Goal: Task Accomplishment & Management: Manage account settings

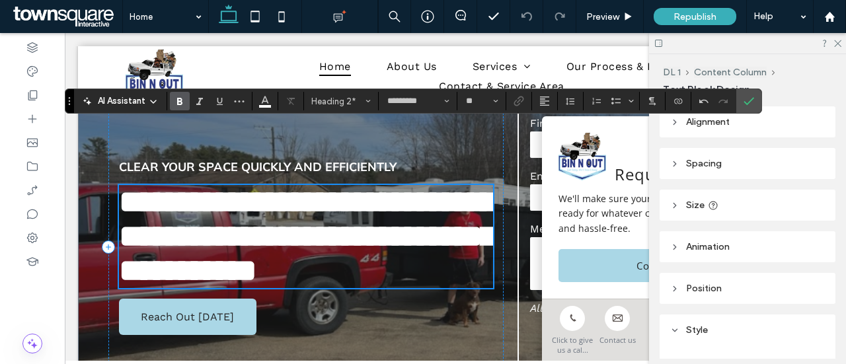
scroll to position [134, 0]
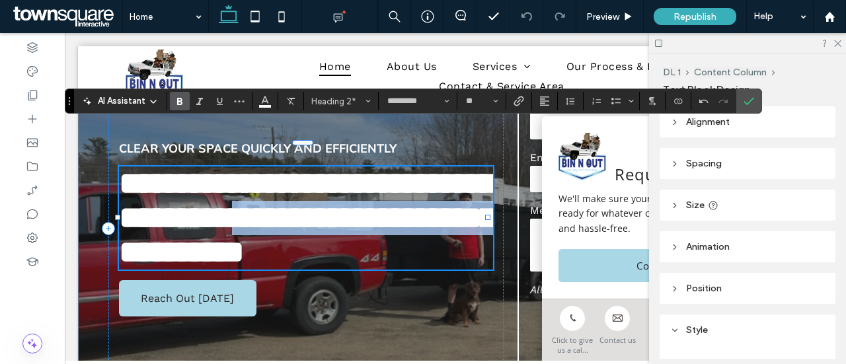
drag, startPoint x: 420, startPoint y: 198, endPoint x: 444, endPoint y: 224, distance: 35.1
click at [444, 224] on h2 "**********" at bounding box center [306, 218] width 374 height 103
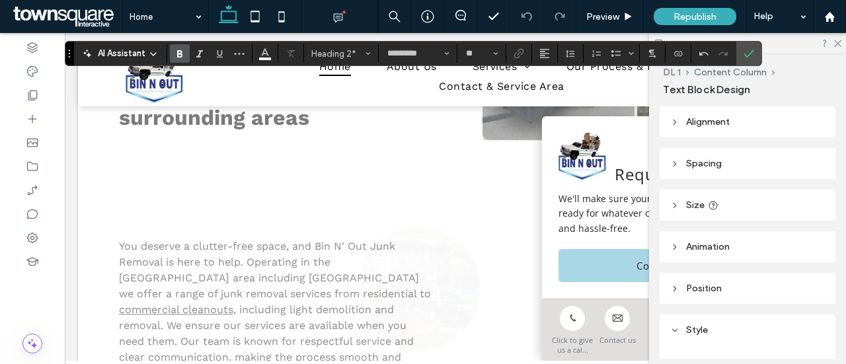
scroll to position [814, 0]
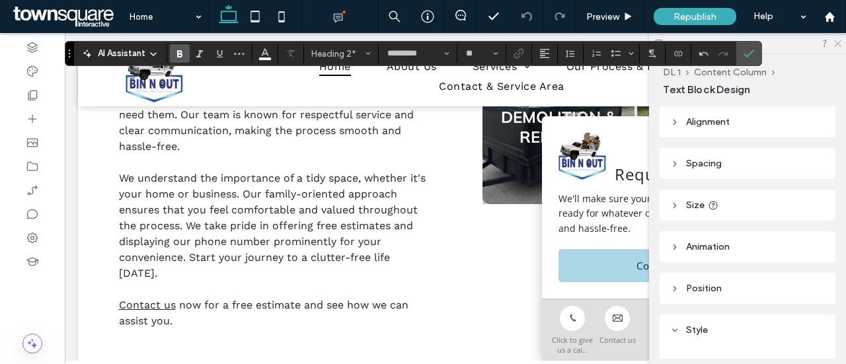
drag, startPoint x: 838, startPoint y: 40, endPoint x: 489, endPoint y: 165, distance: 370.5
click at [838, 40] on icon at bounding box center [837, 42] width 9 height 9
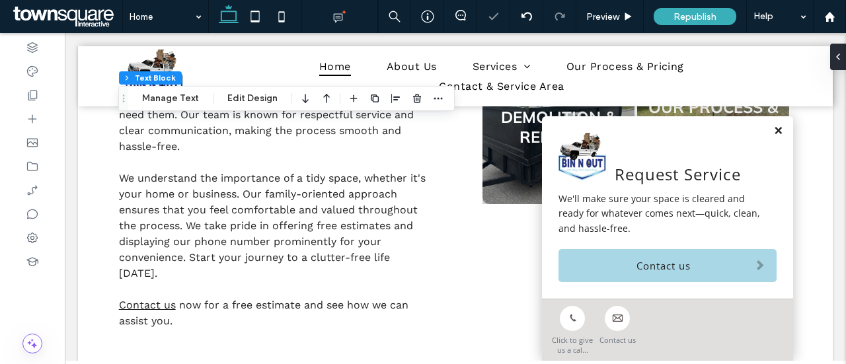
click at [773, 129] on link at bounding box center [778, 131] width 10 height 11
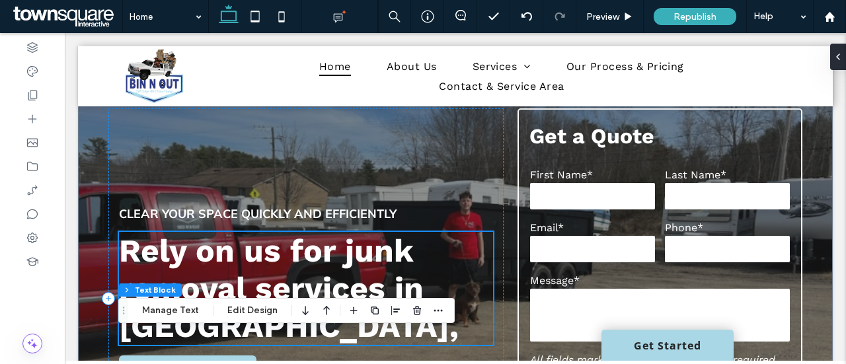
scroll to position [119, 0]
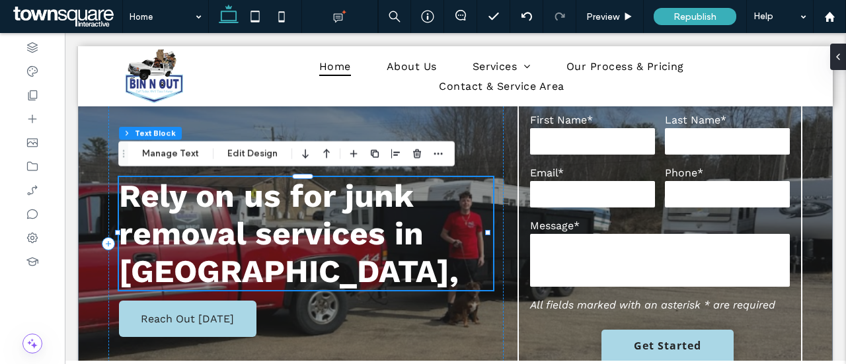
click at [331, 268] on h2 "Rely on us for junk removal services in Hampshire," at bounding box center [306, 233] width 374 height 113
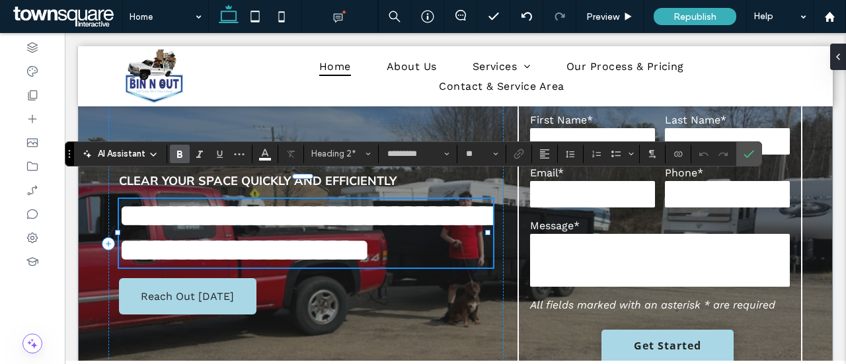
click at [336, 268] on h2 "**********" at bounding box center [306, 233] width 374 height 69
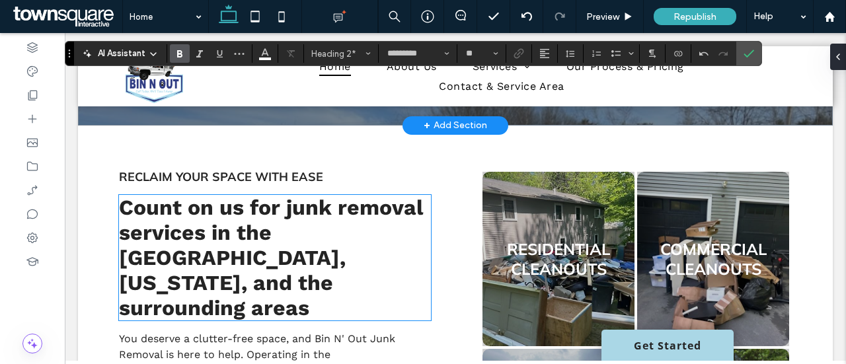
scroll to position [516, 0]
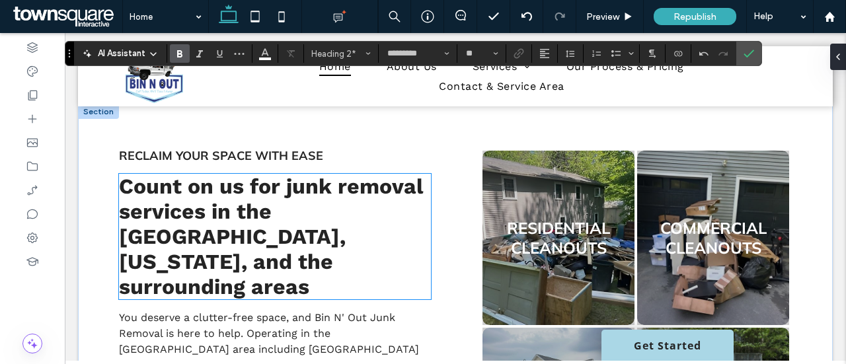
click at [305, 225] on span "Count on us for junk removal services in the Manchester, New Hampshire, and the…" at bounding box center [271, 237] width 304 height 126
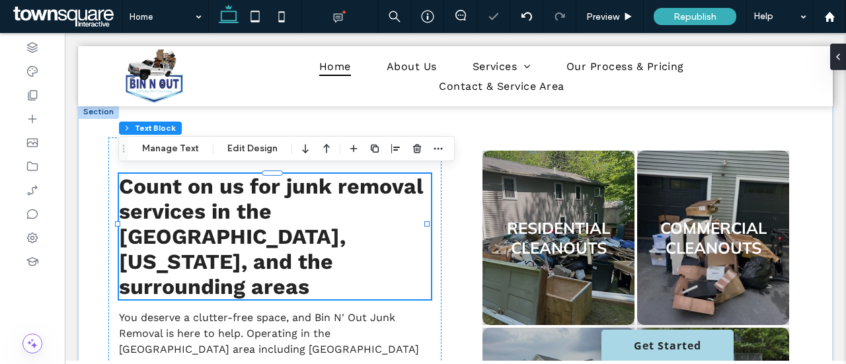
click at [275, 211] on span "Count on us for junk removal services in the Manchester, New Hampshire, and the…" at bounding box center [271, 237] width 304 height 126
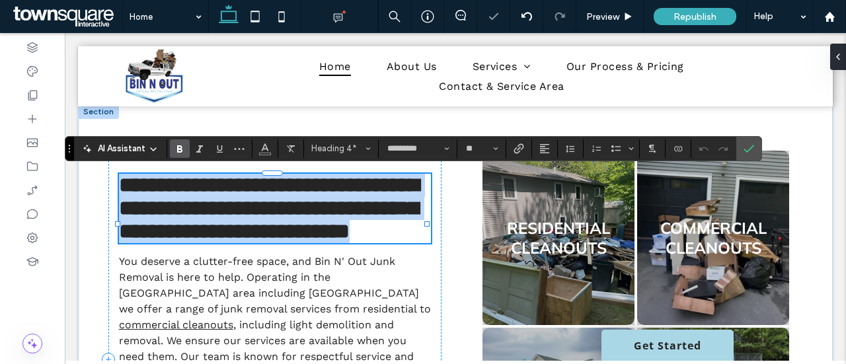
click at [295, 206] on span "**********" at bounding box center [269, 208] width 300 height 67
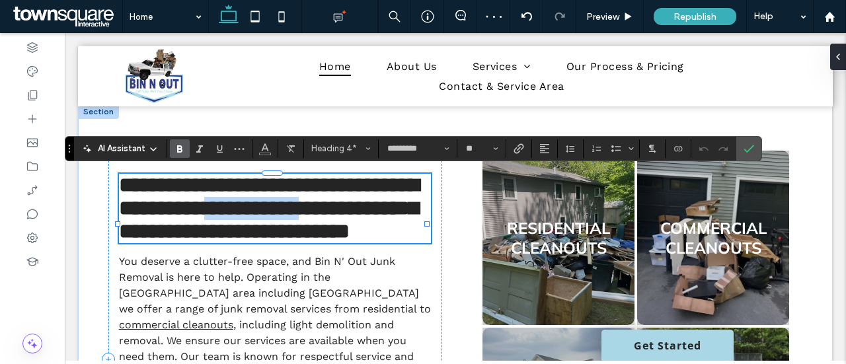
drag, startPoint x: 276, startPoint y: 209, endPoint x: 407, endPoint y: 211, distance: 131.6
click at [407, 211] on span "**********" at bounding box center [269, 208] width 300 height 67
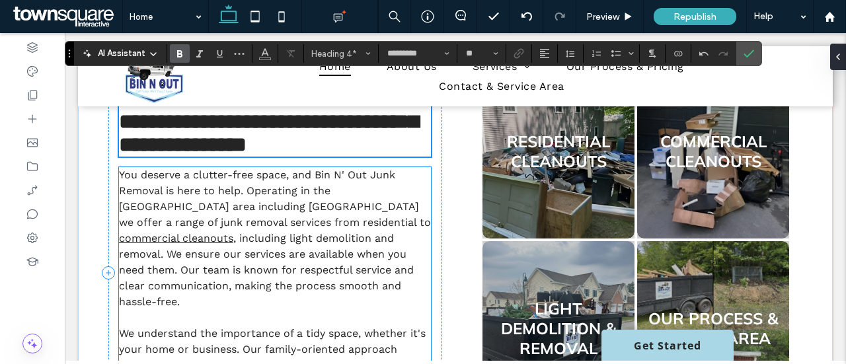
scroll to position [582, 0]
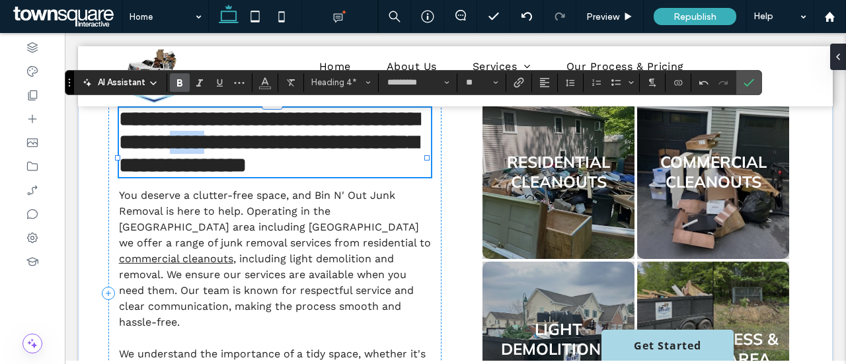
drag, startPoint x: 235, startPoint y: 145, endPoint x: 276, endPoint y: 140, distance: 40.7
click at [276, 140] on span "**********" at bounding box center [269, 141] width 300 height 67
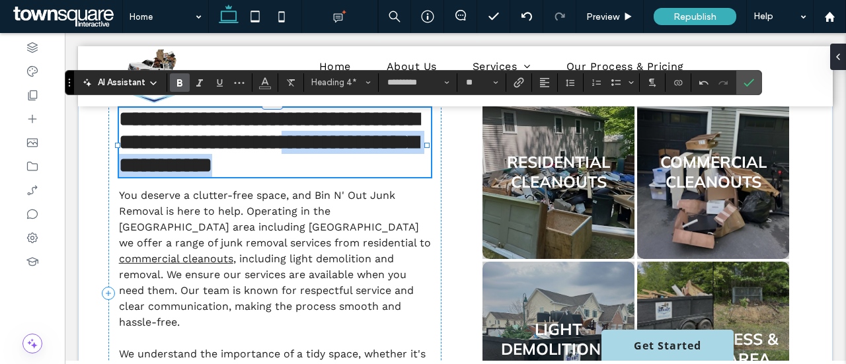
drag, startPoint x: 303, startPoint y: 173, endPoint x: 401, endPoint y: 153, distance: 99.1
click at [401, 153] on h4 "**********" at bounding box center [275, 142] width 312 height 69
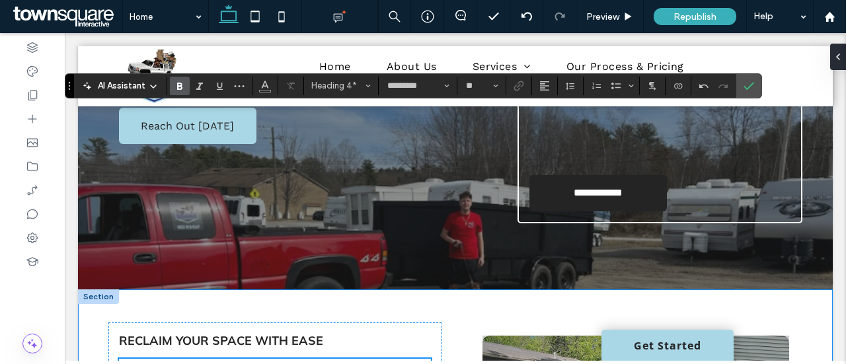
scroll to position [595, 0]
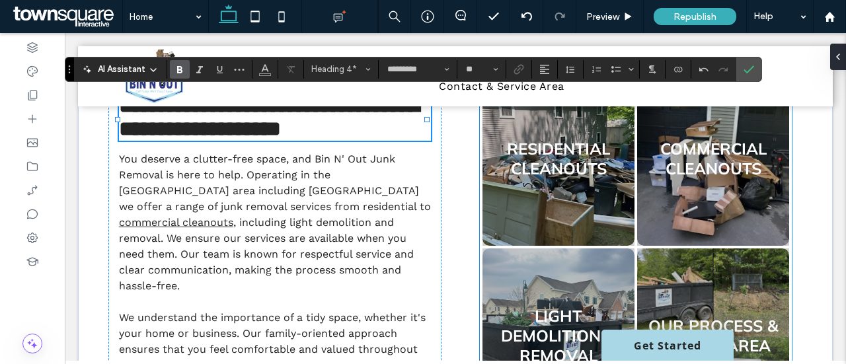
click at [549, 188] on link at bounding box center [558, 158] width 161 height 185
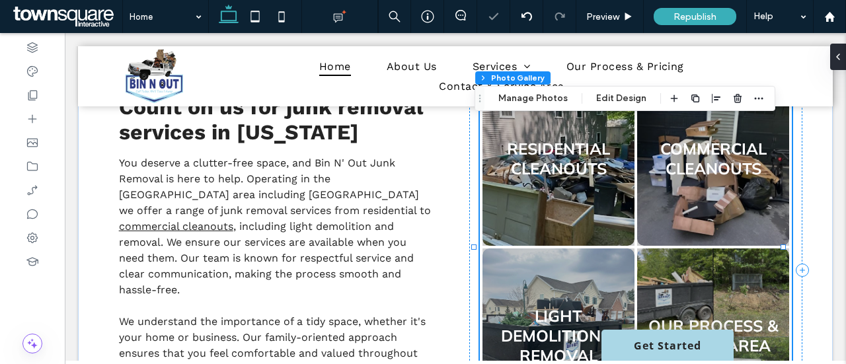
click at [526, 199] on link at bounding box center [558, 158] width 161 height 185
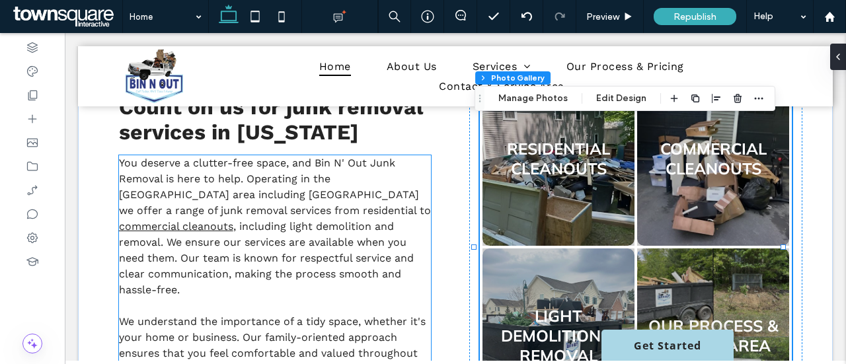
click at [331, 184] on p "You deserve a clutter-free space, and Bin N' Out Junk Removal is here to help. …" at bounding box center [275, 226] width 312 height 143
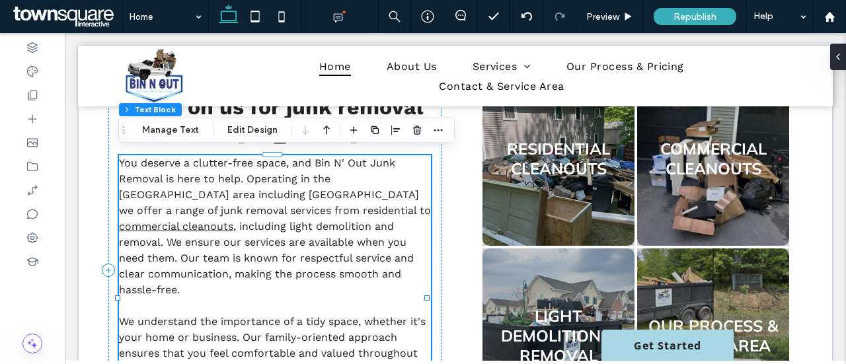
click at [349, 184] on p "You deserve a clutter-free space, and Bin N' Out Junk Removal is here to help. …" at bounding box center [275, 226] width 312 height 143
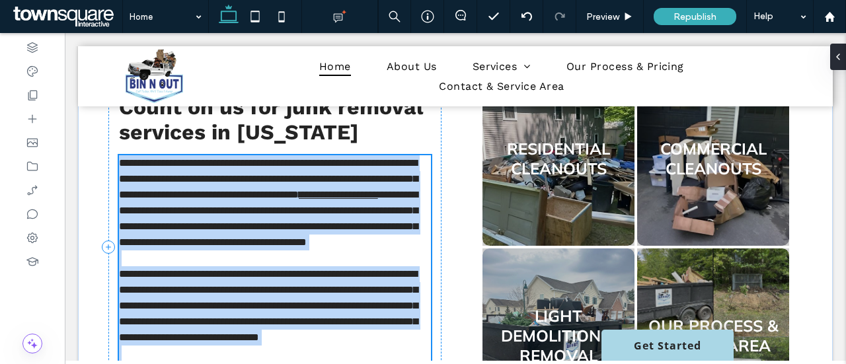
scroll to position [693, 0]
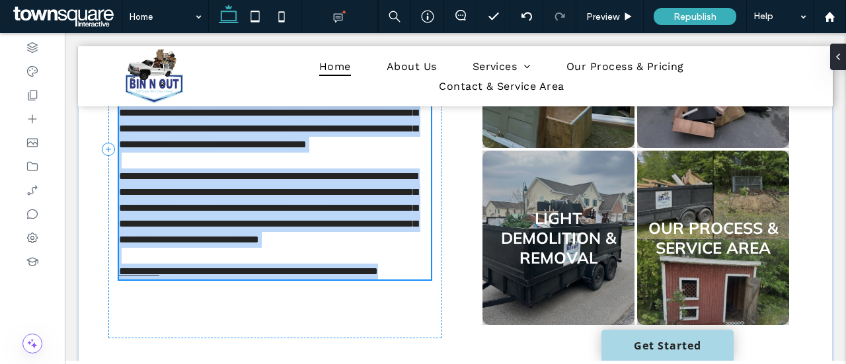
type input "*********"
type input "**"
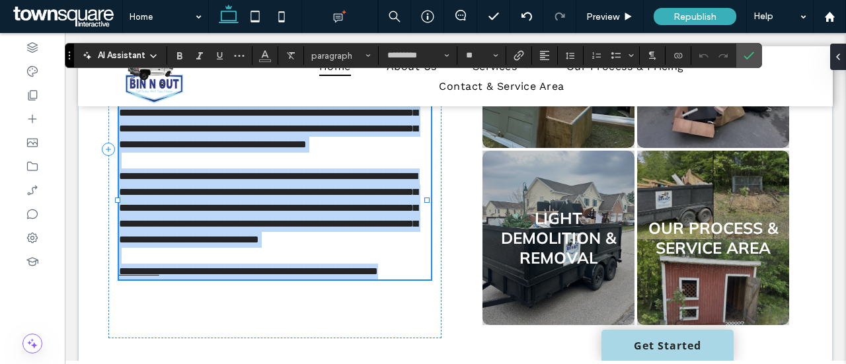
click at [332, 149] on span "**********" at bounding box center [268, 121] width 299 height 58
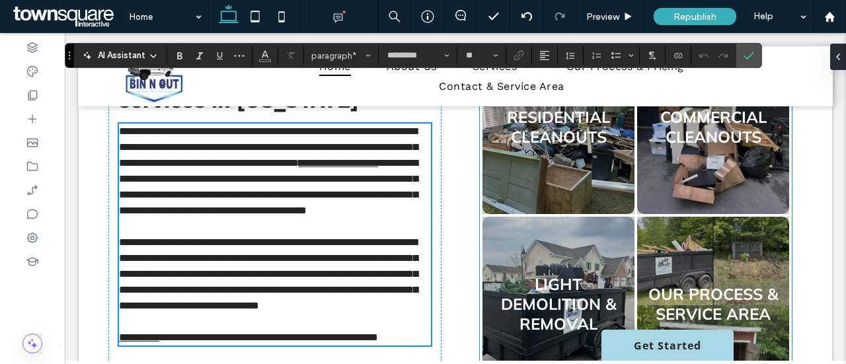
scroll to position [561, 0]
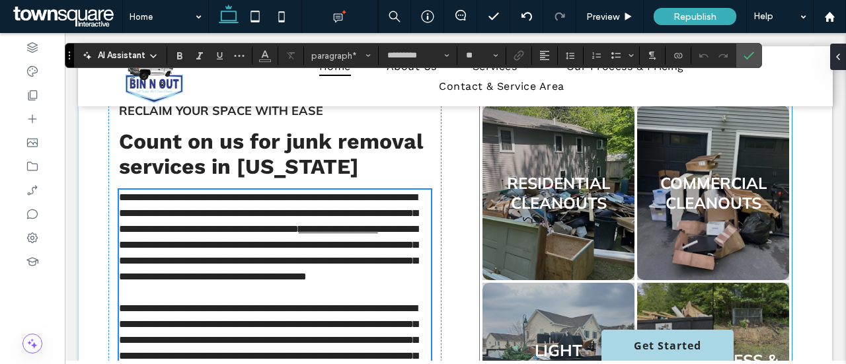
click at [592, 215] on link at bounding box center [558, 192] width 161 height 185
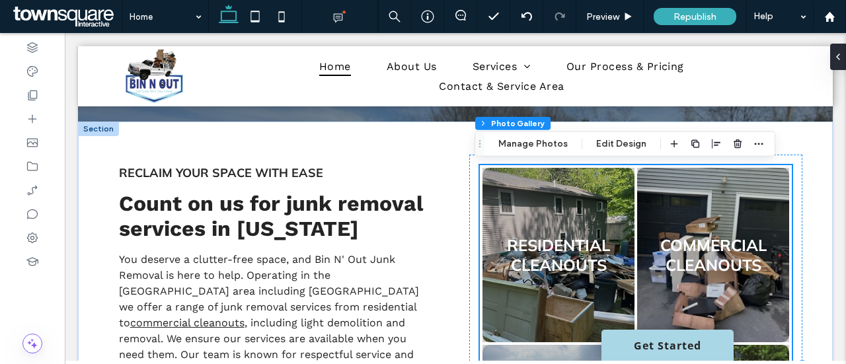
scroll to position [494, 0]
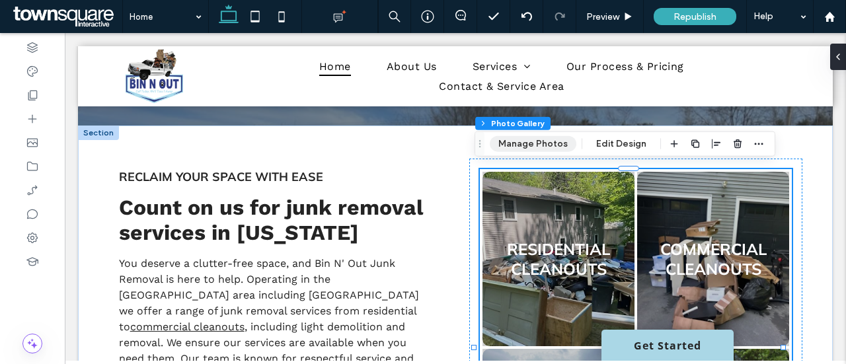
click at [546, 147] on button "Manage Photos" at bounding box center [533, 144] width 87 height 16
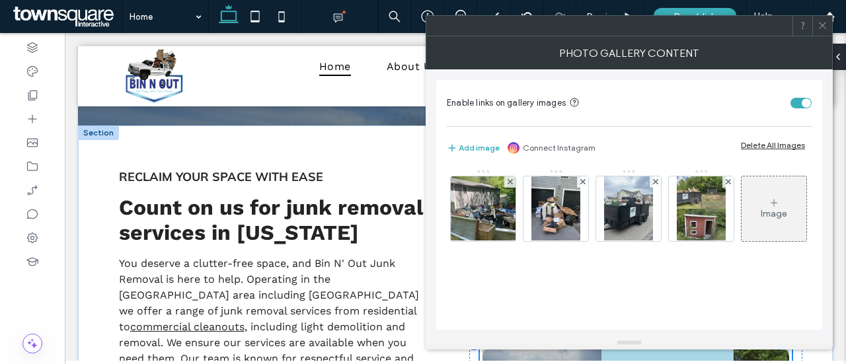
click at [816, 21] on div at bounding box center [822, 26] width 20 height 20
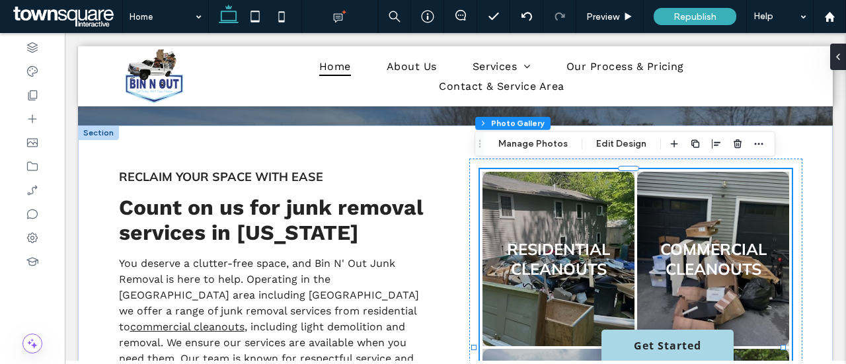
click at [563, 231] on link at bounding box center [558, 259] width 161 height 185
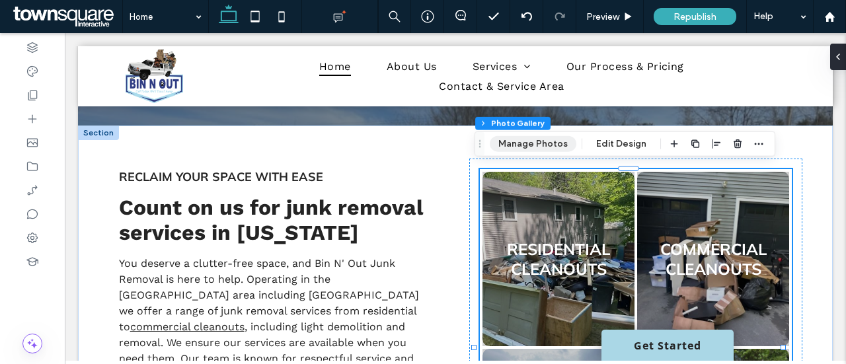
click at [520, 146] on button "Manage Photos" at bounding box center [533, 144] width 87 height 16
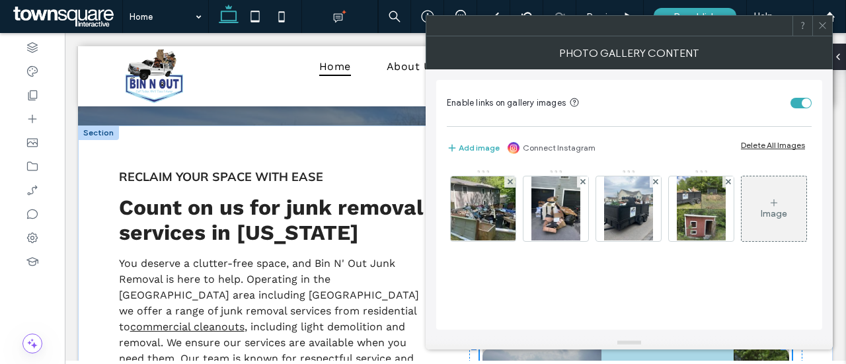
click at [826, 27] on icon at bounding box center [823, 25] width 10 height 10
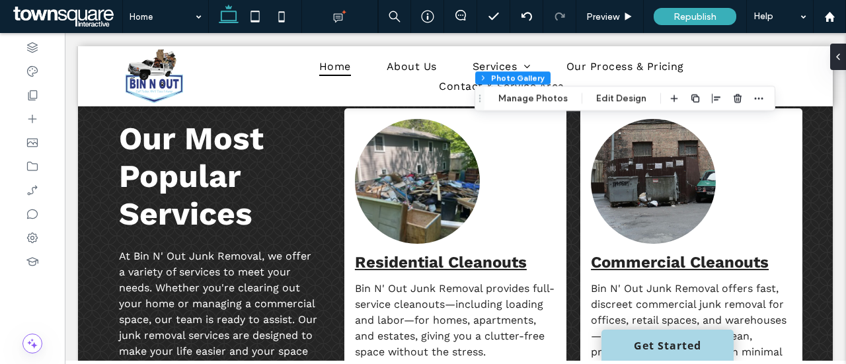
scroll to position [970, 0]
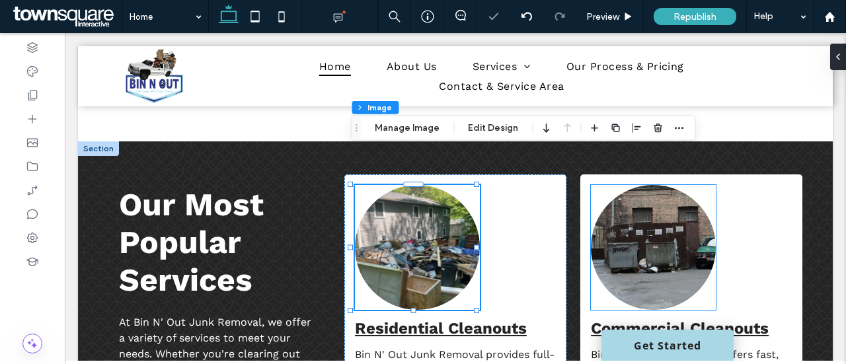
type input "**"
click at [665, 194] on img at bounding box center [653, 247] width 125 height 125
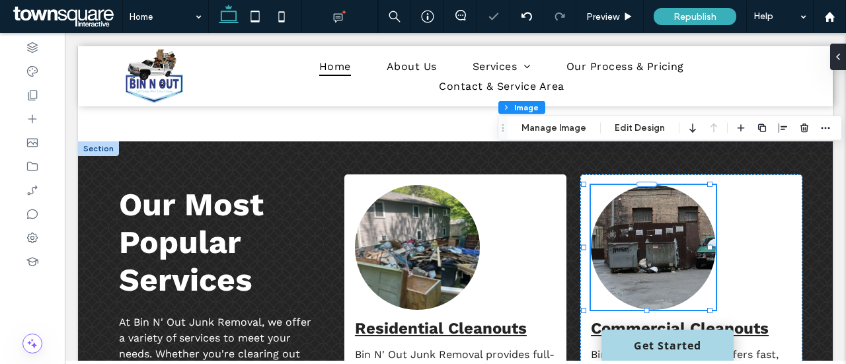
type input "**"
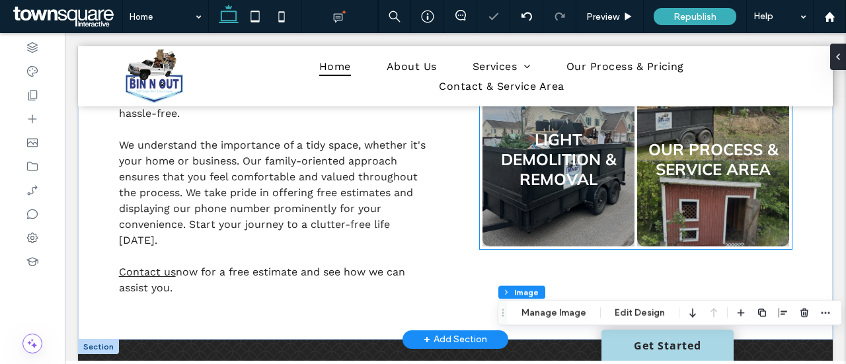
click at [553, 200] on link at bounding box center [558, 159] width 161 height 185
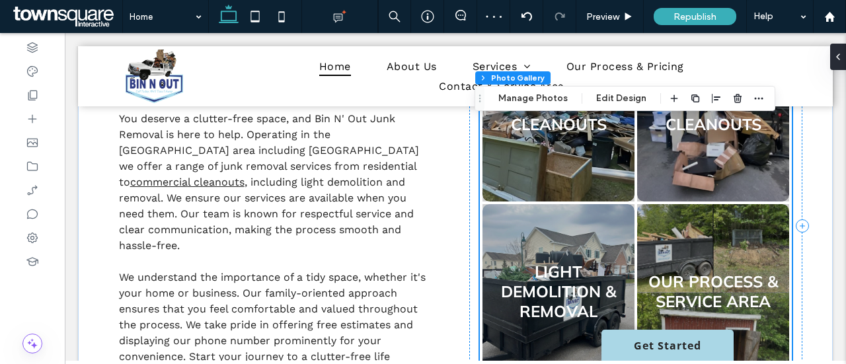
scroll to position [573, 0]
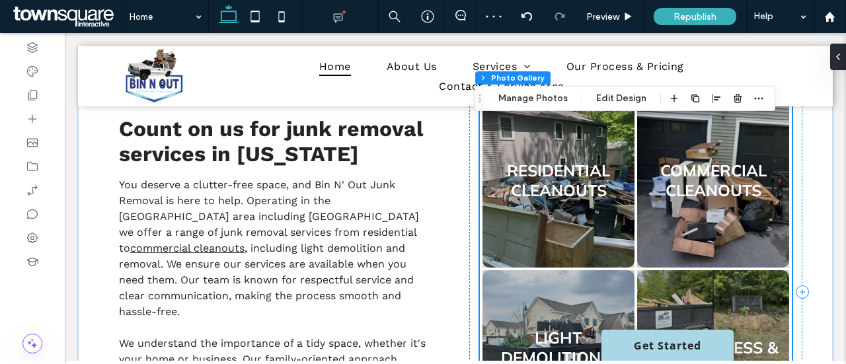
click at [561, 202] on link at bounding box center [558, 180] width 161 height 185
click at [576, 212] on link at bounding box center [558, 180] width 161 height 185
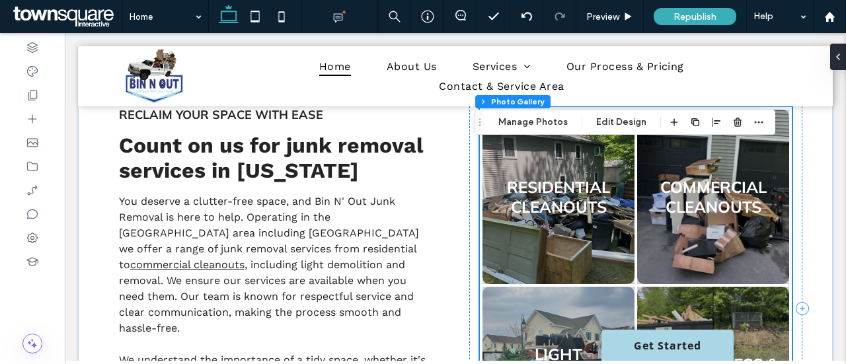
scroll to position [639, 0]
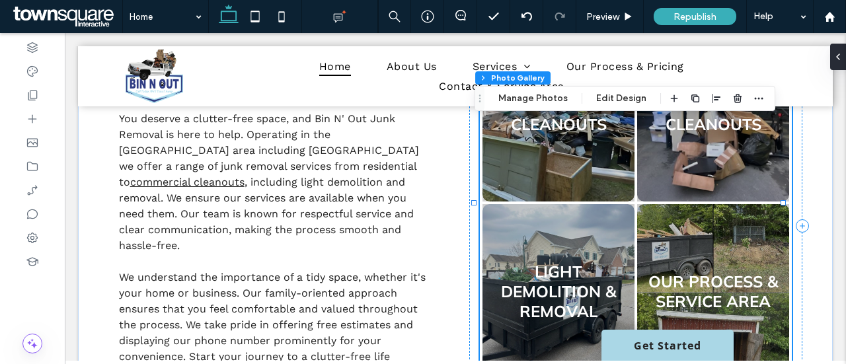
click at [738, 225] on link at bounding box center [713, 291] width 161 height 185
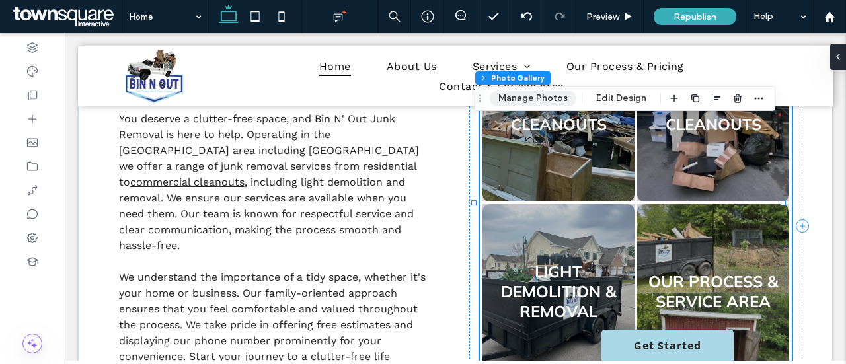
click at [546, 99] on button "Manage Photos" at bounding box center [533, 99] width 87 height 16
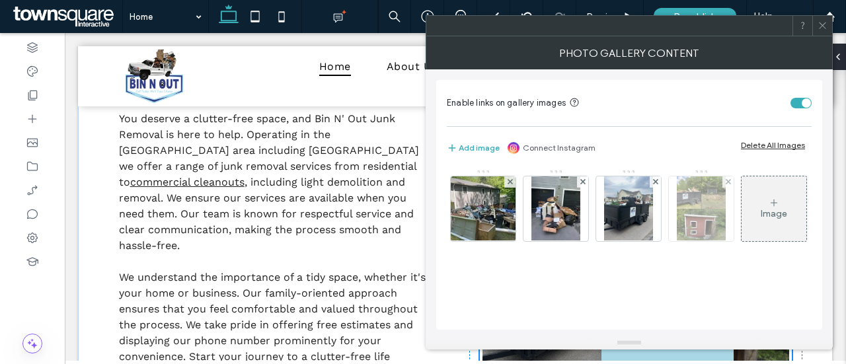
click at [707, 228] on img at bounding box center [701, 209] width 49 height 65
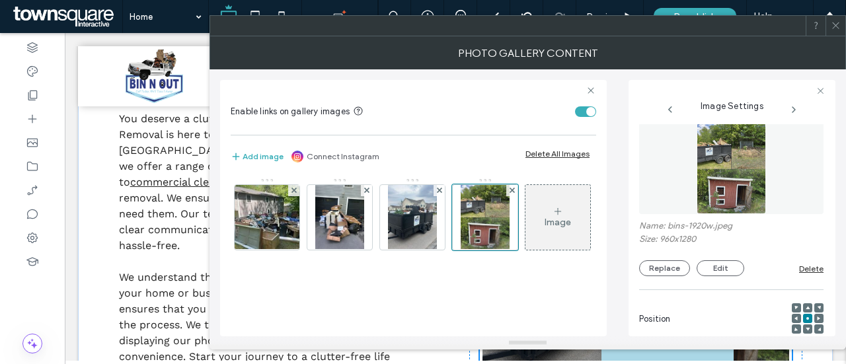
scroll to position [0, 0]
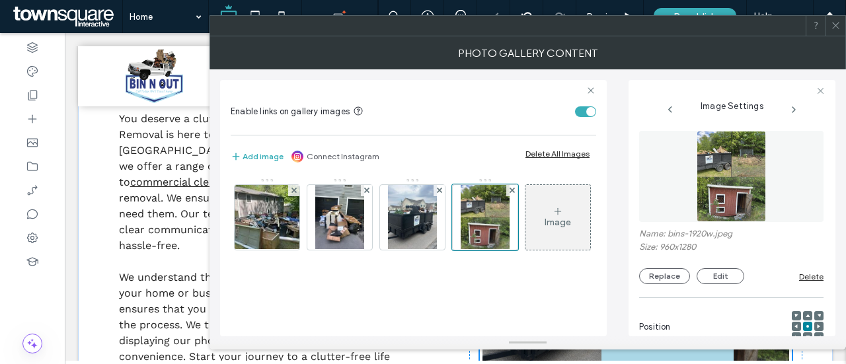
click at [731, 158] on img at bounding box center [731, 176] width 69 height 91
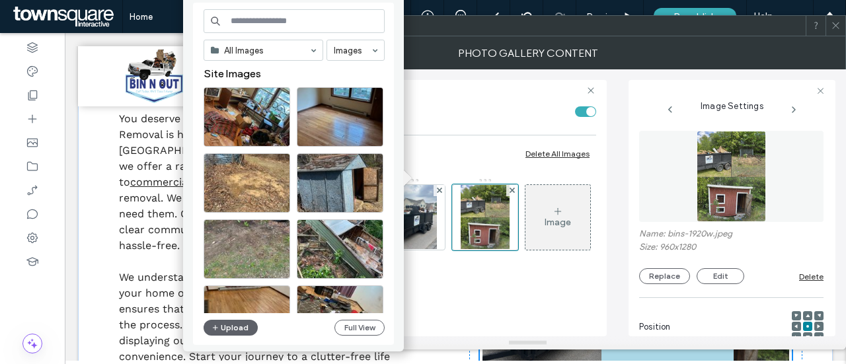
scroll to position [637, 0]
click at [836, 36] on div "Photo Gallery Content" at bounding box center [528, 52] width 637 height 33
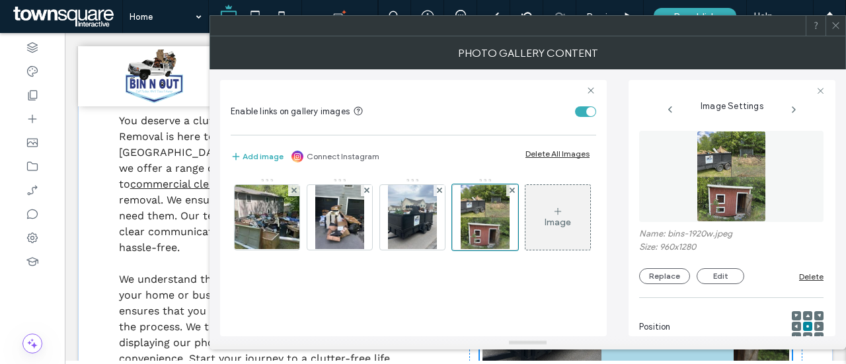
click at [840, 25] on icon at bounding box center [836, 25] width 10 height 10
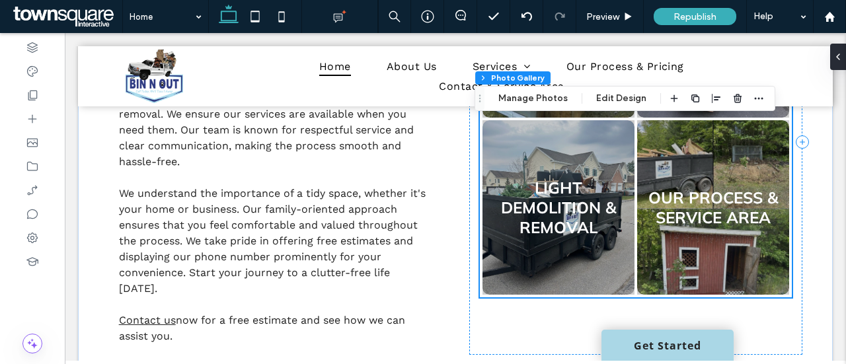
scroll to position [703, 0]
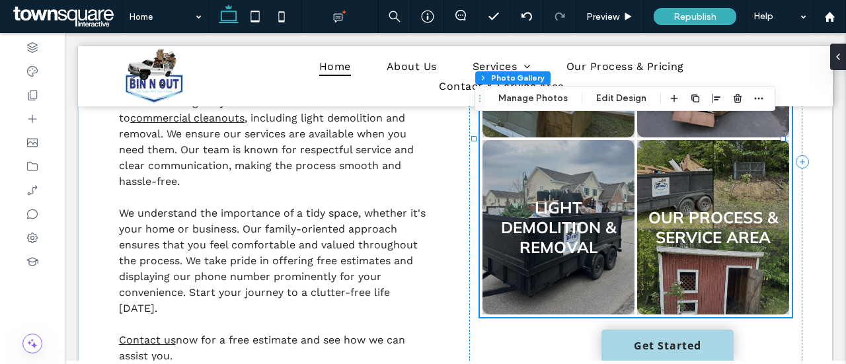
click at [748, 202] on link at bounding box center [713, 227] width 161 height 185
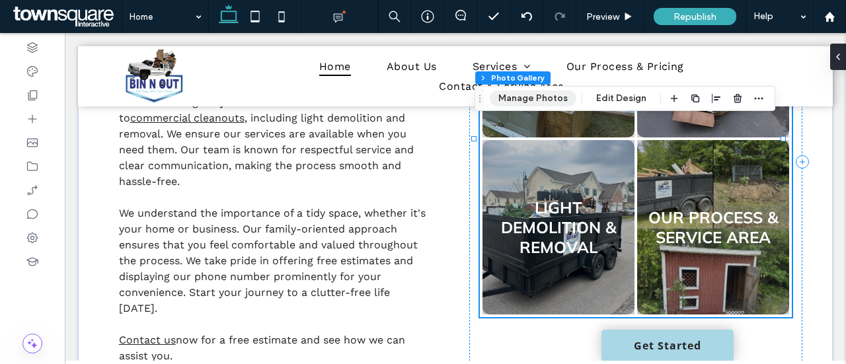
click at [556, 99] on button "Manage Photos" at bounding box center [533, 99] width 87 height 16
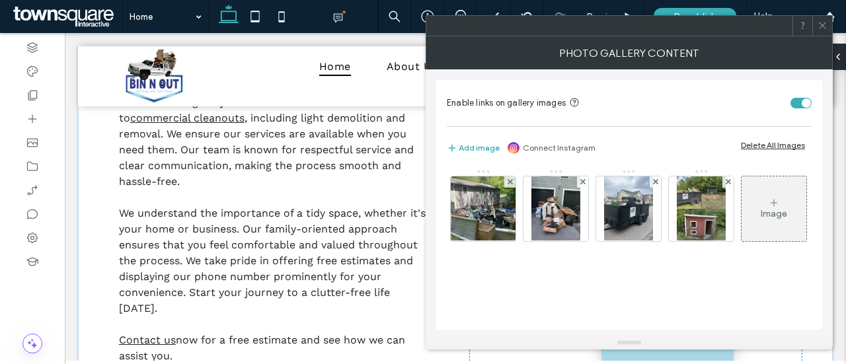
click at [824, 27] on icon at bounding box center [823, 25] width 10 height 10
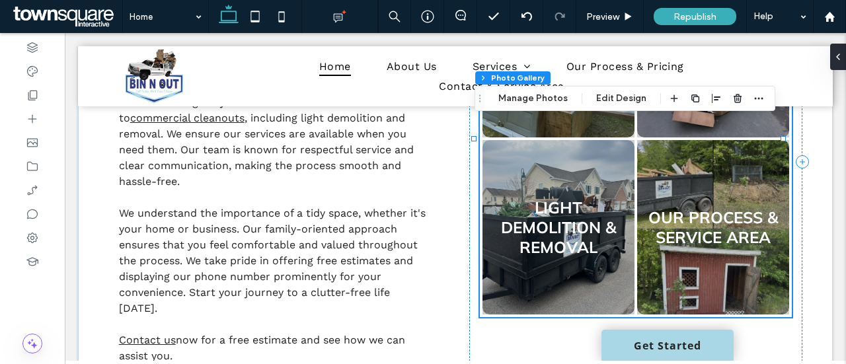
click at [555, 178] on link at bounding box center [558, 227] width 161 height 185
click at [561, 218] on link at bounding box center [558, 227] width 161 height 185
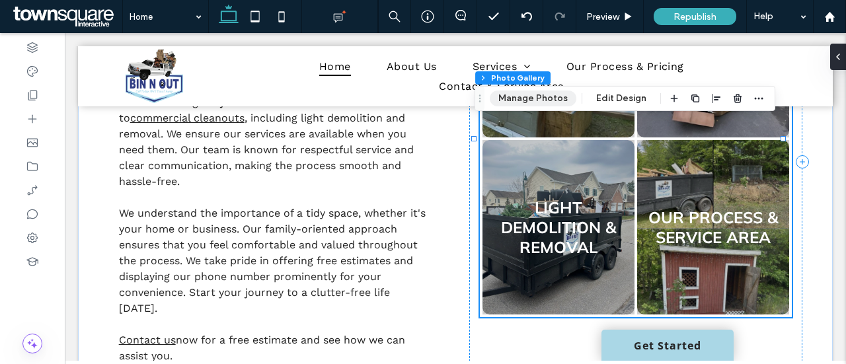
click at [524, 104] on button "Manage Photos" at bounding box center [533, 99] width 87 height 16
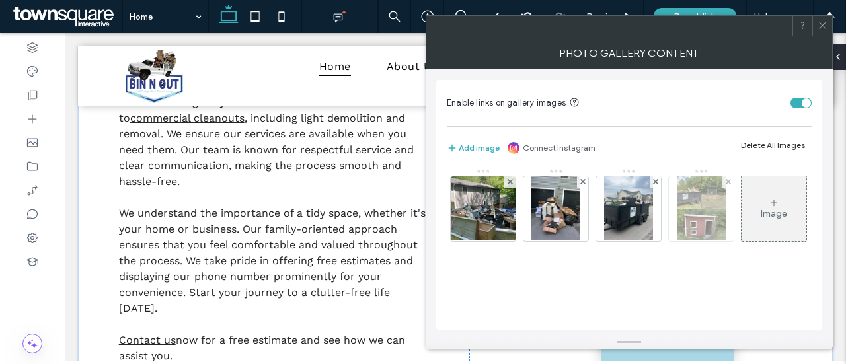
click at [685, 210] on img at bounding box center [701, 209] width 49 height 65
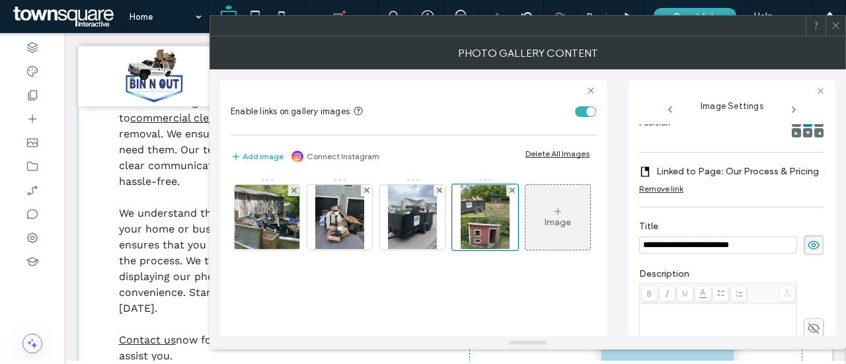
scroll to position [0, 0]
click at [407, 235] on img at bounding box center [412, 217] width 49 height 65
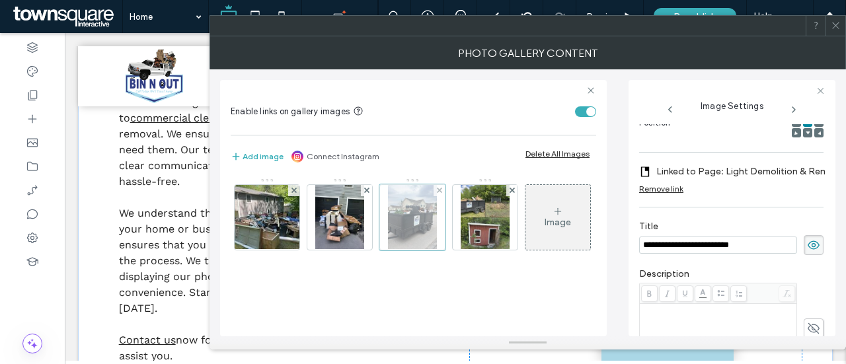
click at [432, 229] on div at bounding box center [412, 217] width 66 height 66
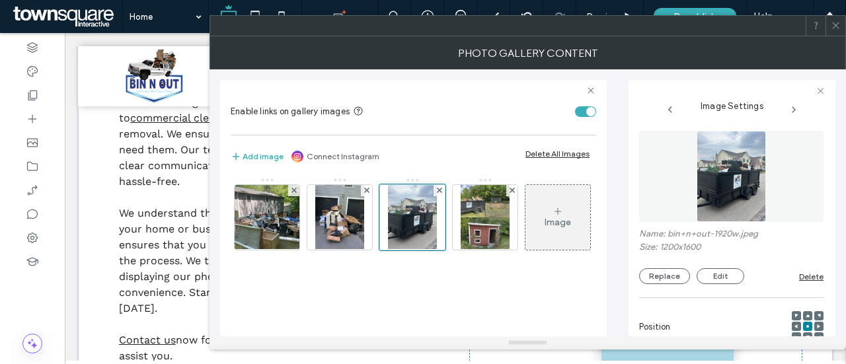
click at [734, 158] on img at bounding box center [731, 176] width 69 height 91
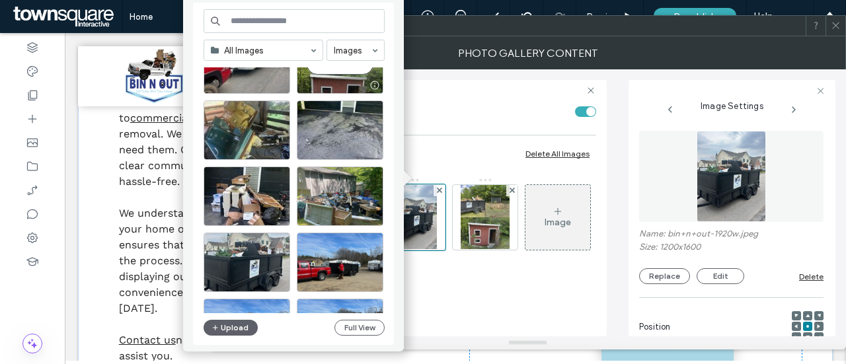
scroll to position [463, 0]
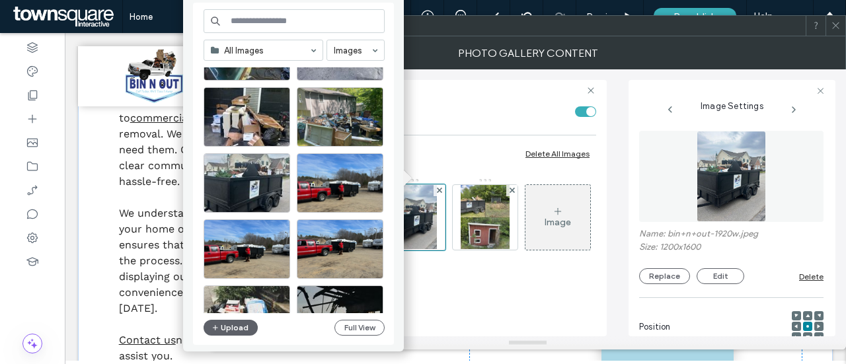
click at [837, 26] on use at bounding box center [835, 25] width 7 height 7
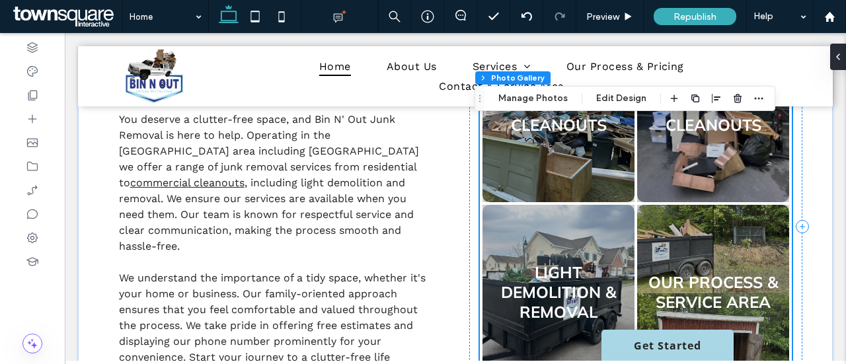
scroll to position [703, 0]
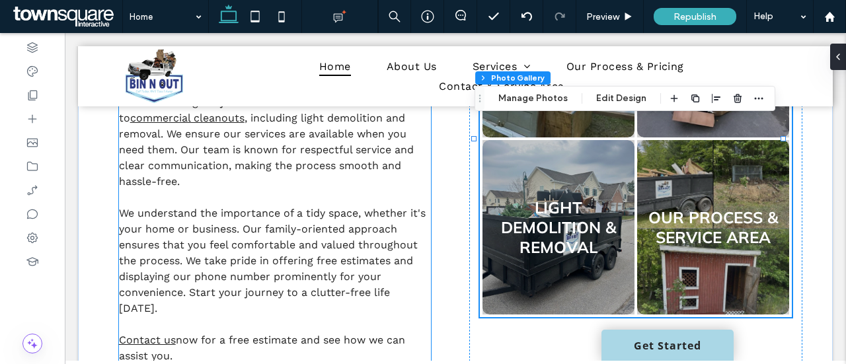
click at [318, 225] on span "We understand the importance of a tidy space, whether it's your home or busines…" at bounding box center [272, 261] width 307 height 108
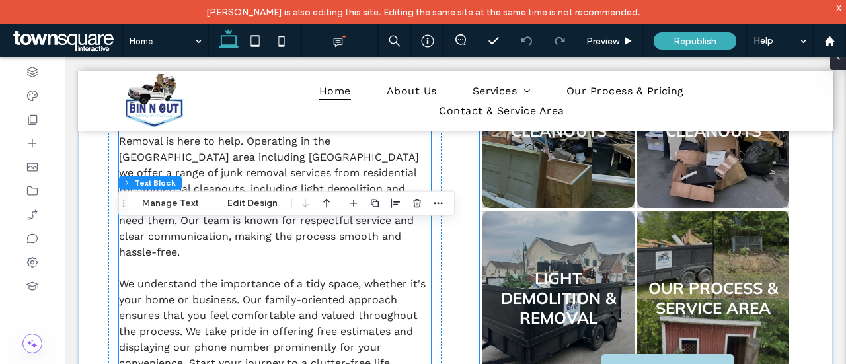
scroll to position [714, 0]
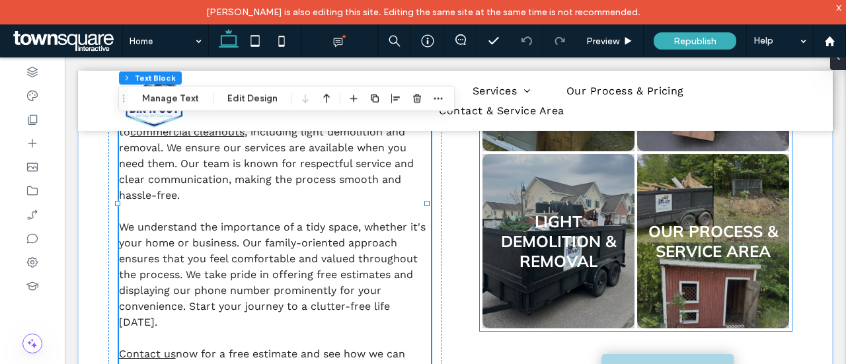
click at [551, 229] on link at bounding box center [558, 241] width 161 height 185
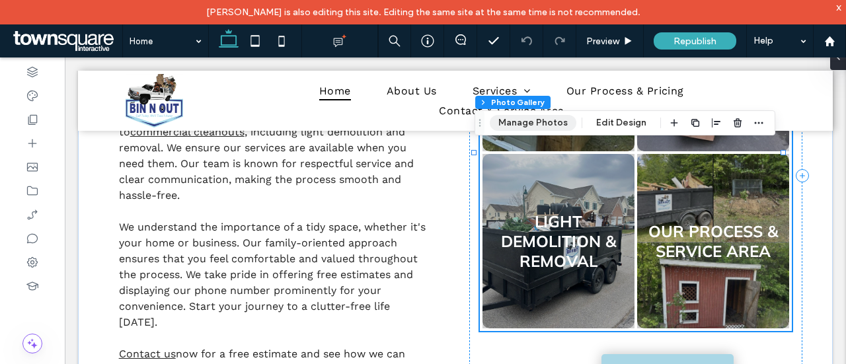
click at [539, 122] on button "Manage Photos" at bounding box center [533, 123] width 87 height 16
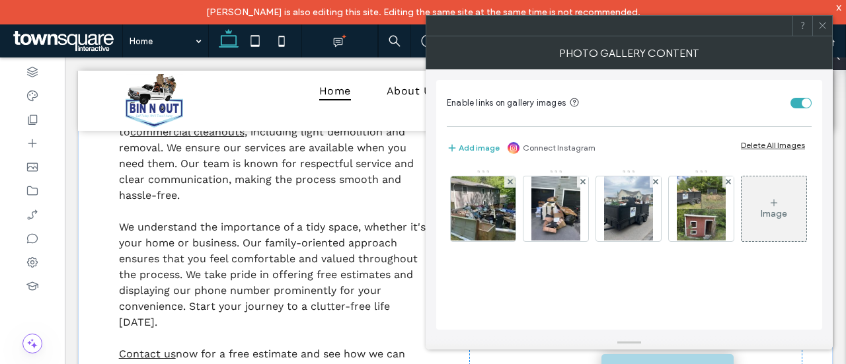
click at [818, 28] on icon at bounding box center [823, 25] width 10 height 10
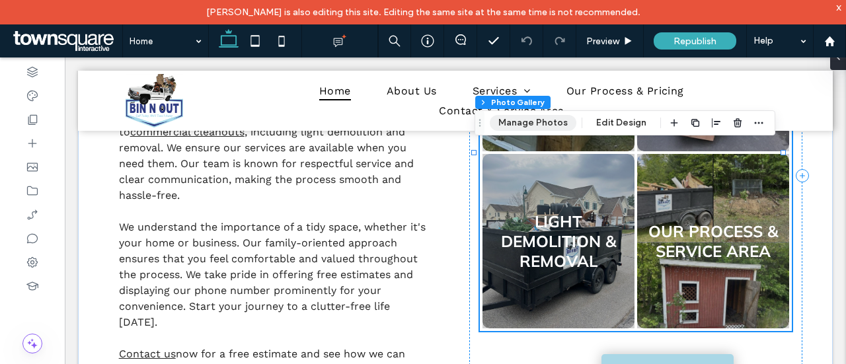
click at [561, 122] on button "Manage Photos" at bounding box center [533, 123] width 87 height 16
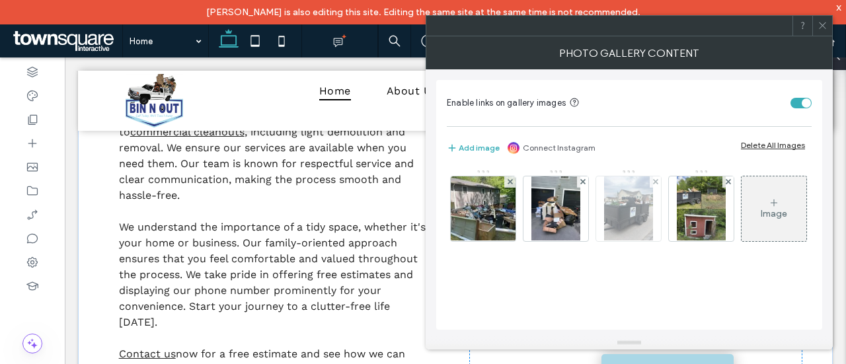
click at [634, 221] on img at bounding box center [628, 209] width 49 height 65
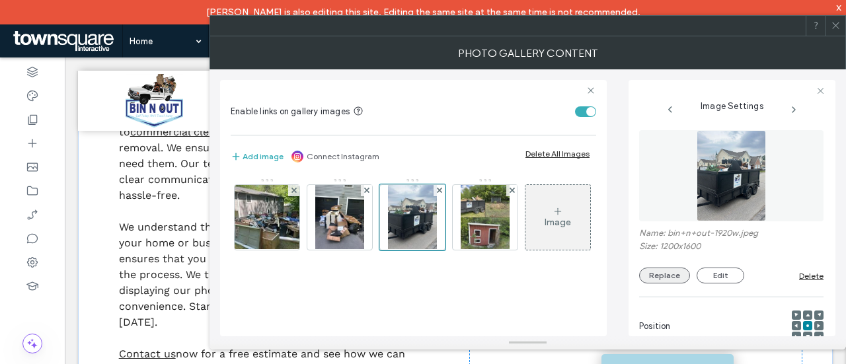
scroll to position [0, 0]
click at [666, 272] on button "Replace" at bounding box center [664, 276] width 51 height 16
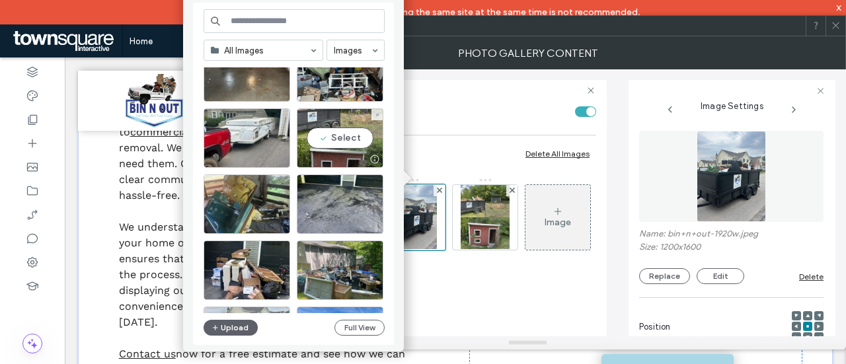
scroll to position [331, 0]
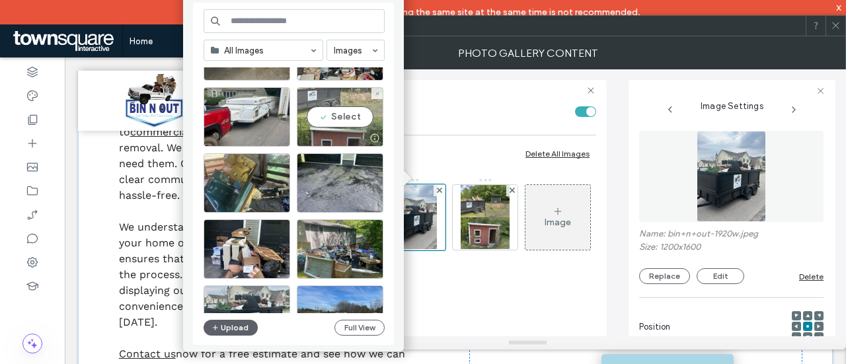
click at [344, 114] on div "Select" at bounding box center [340, 116] width 87 height 59
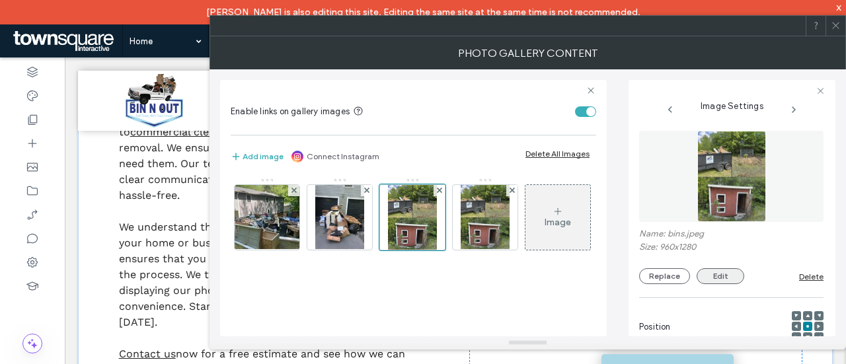
click at [729, 282] on button "Edit" at bounding box center [721, 276] width 48 height 16
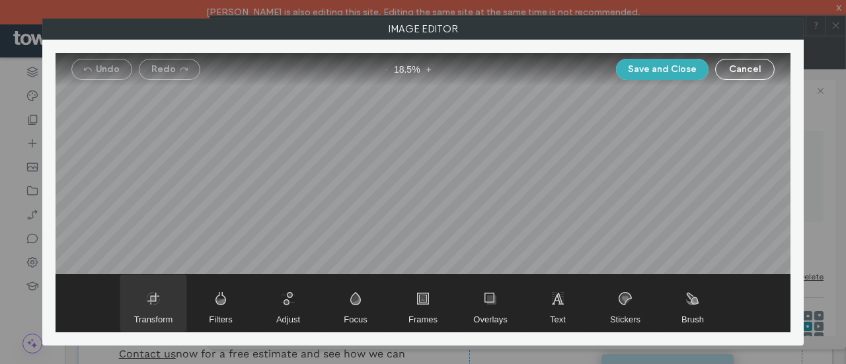
click at [165, 313] on span "Transform" at bounding box center [153, 303] width 66 height 57
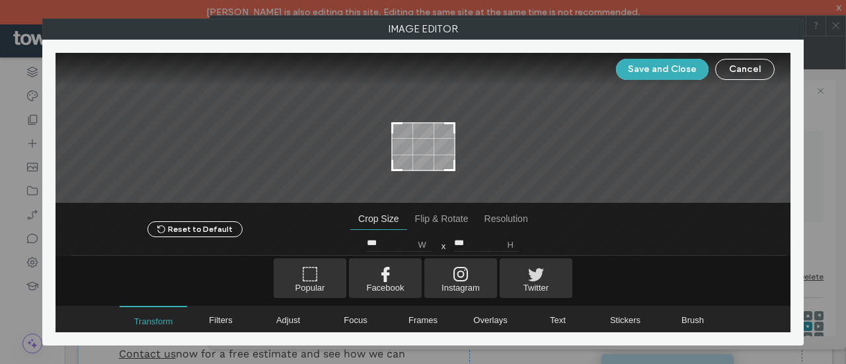
type input "***"
drag, startPoint x: 448, startPoint y: 87, endPoint x: 460, endPoint y: 125, distance: 40.3
click at [460, 125] on div at bounding box center [423, 128] width 735 height 151
click at [632, 72] on button "Save and Close" at bounding box center [662, 69] width 93 height 21
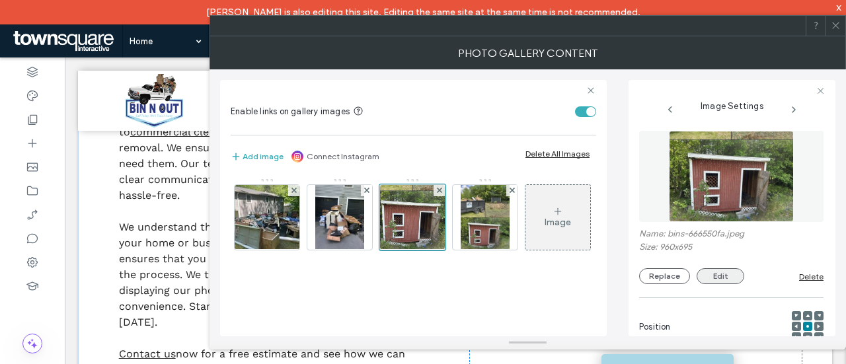
click at [709, 270] on button "Edit" at bounding box center [721, 276] width 48 height 16
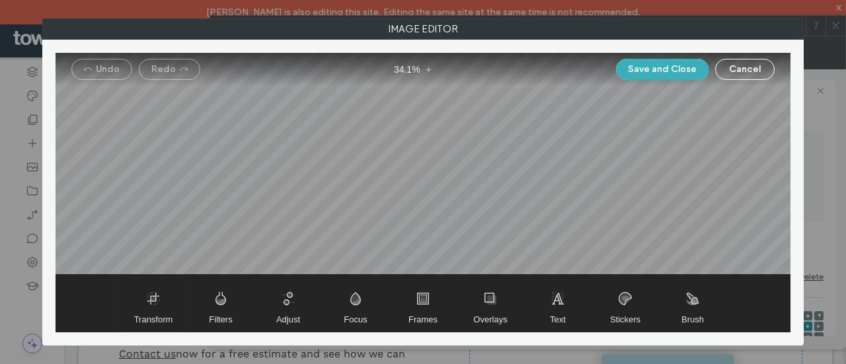
drag, startPoint x: 165, startPoint y: 306, endPoint x: 187, endPoint y: 282, distance: 32.3
click at [165, 306] on span "Transform" at bounding box center [153, 303] width 66 height 57
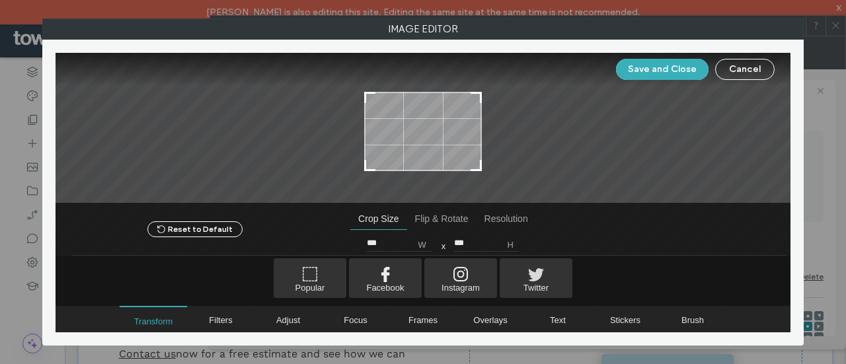
type input "***"
drag, startPoint x: 477, startPoint y: 86, endPoint x: 479, endPoint y: 94, distance: 8.2
click at [479, 94] on div at bounding box center [476, 100] width 16 height 16
click at [639, 65] on button "Save and Close" at bounding box center [662, 69] width 93 height 21
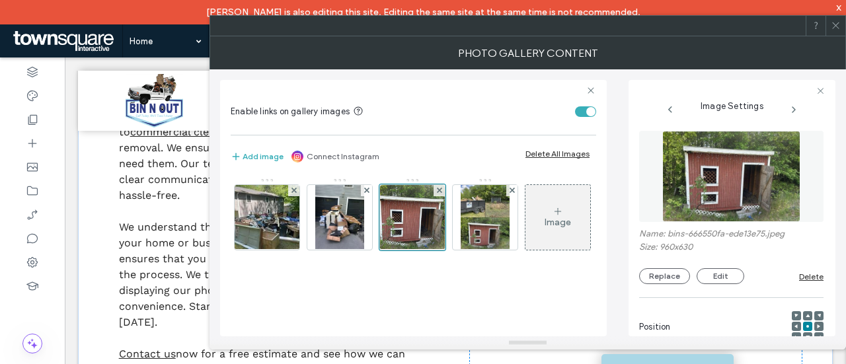
click at [832, 22] on icon at bounding box center [836, 25] width 10 height 10
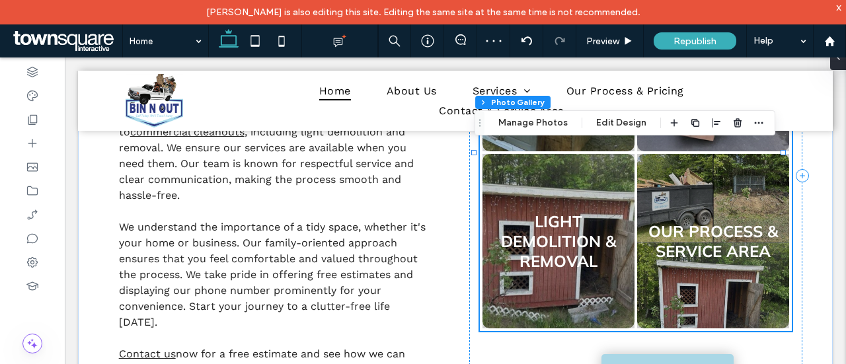
click at [729, 194] on link at bounding box center [713, 241] width 161 height 185
click at [731, 187] on link at bounding box center [713, 241] width 161 height 185
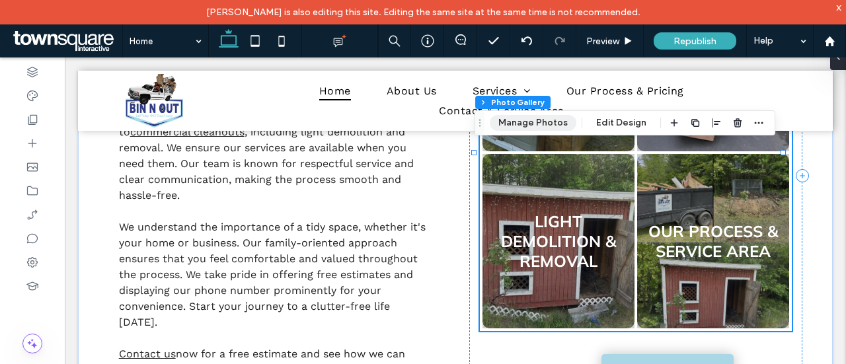
click at [528, 121] on button "Manage Photos" at bounding box center [533, 123] width 87 height 16
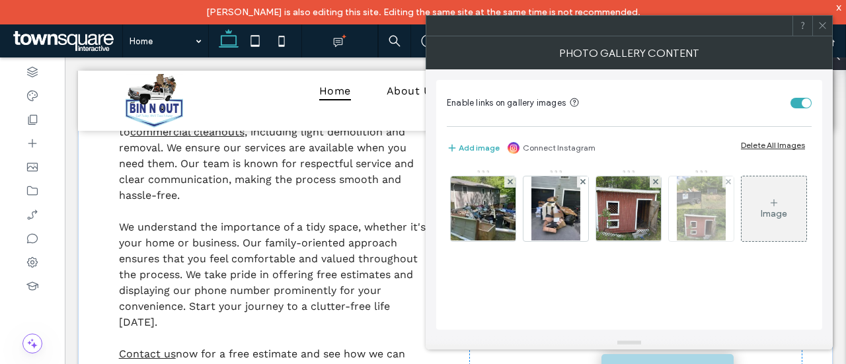
click at [694, 200] on img at bounding box center [701, 209] width 49 height 65
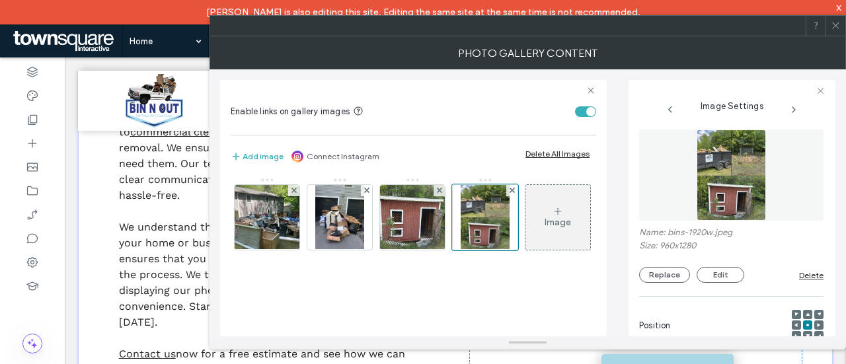
scroll to position [0, 0]
click at [673, 276] on button "Replace" at bounding box center [664, 276] width 51 height 16
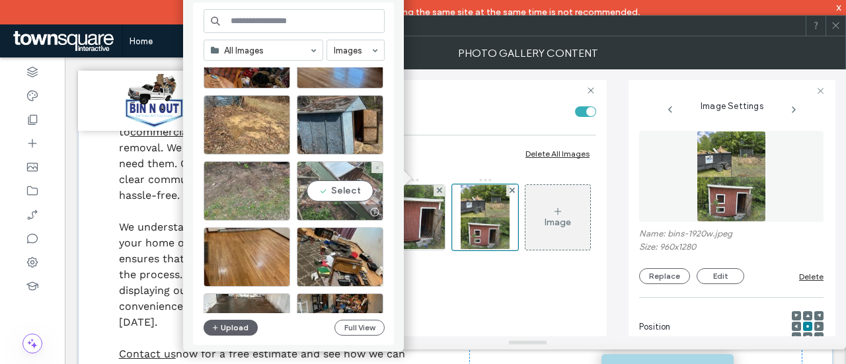
scroll to position [104, 0]
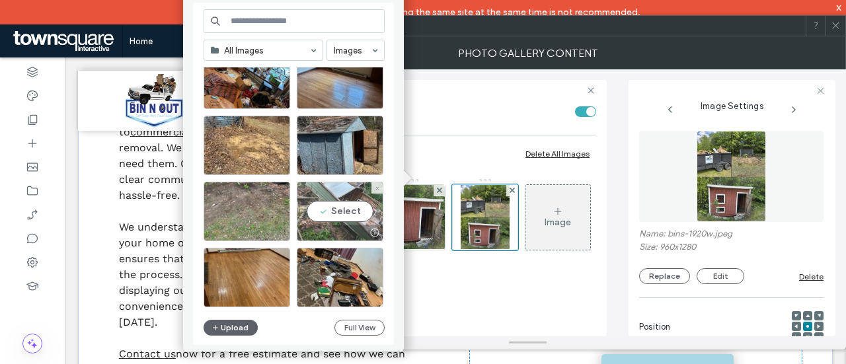
click at [336, 207] on div "Select" at bounding box center [340, 211] width 87 height 59
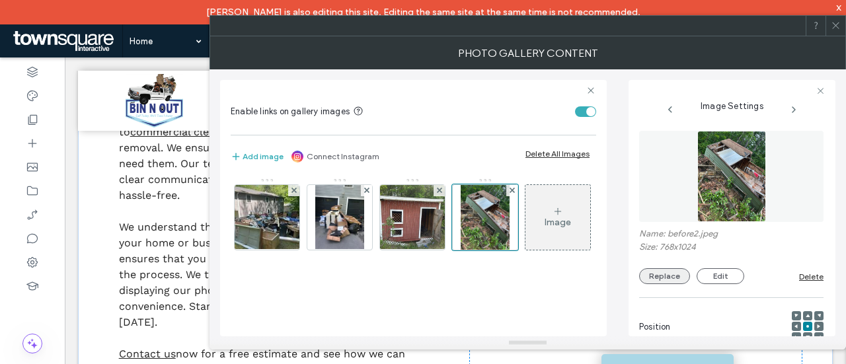
click at [657, 273] on button "Replace" at bounding box center [664, 276] width 51 height 16
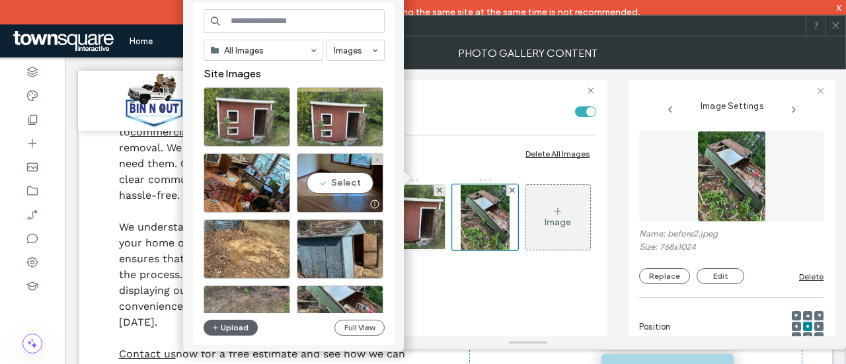
scroll to position [66, 0]
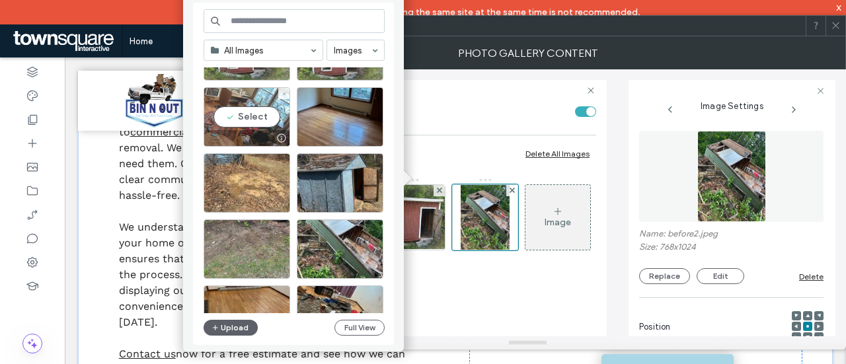
click at [242, 112] on div "Select" at bounding box center [247, 116] width 87 height 59
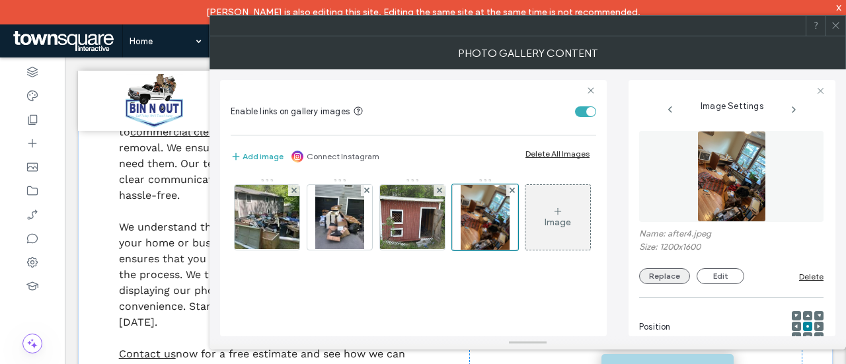
click at [674, 274] on button "Replace" at bounding box center [664, 276] width 51 height 16
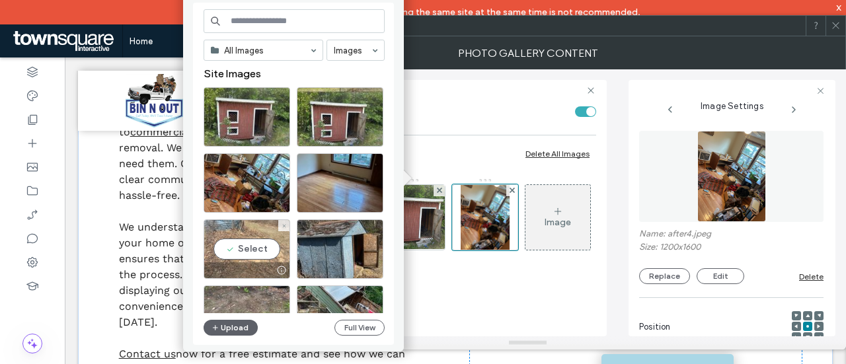
click at [268, 239] on div "Select" at bounding box center [247, 248] width 87 height 59
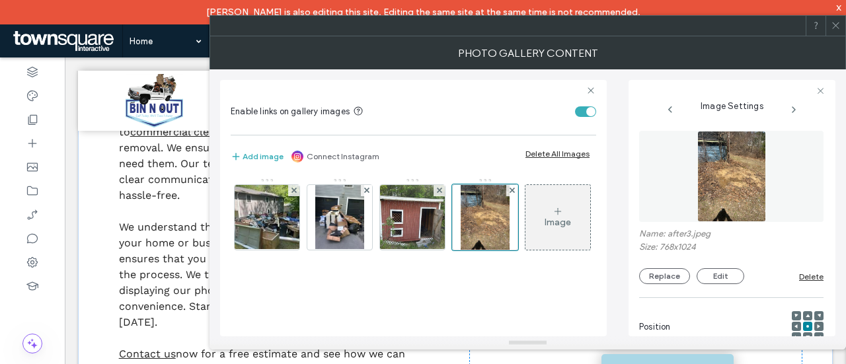
click at [837, 22] on icon at bounding box center [836, 25] width 10 height 10
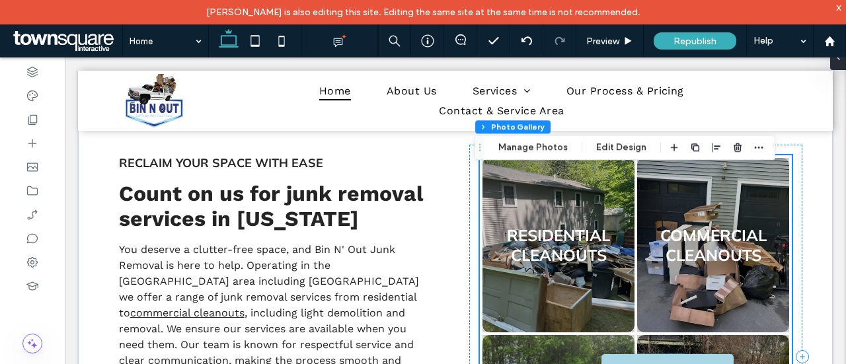
scroll to position [516, 0]
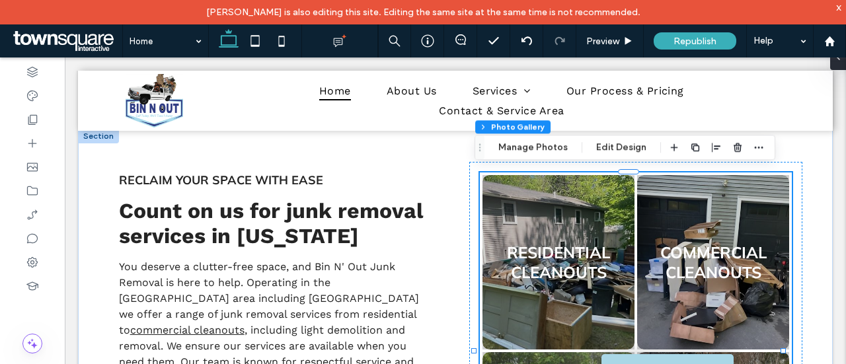
click at [726, 221] on link at bounding box center [713, 262] width 161 height 185
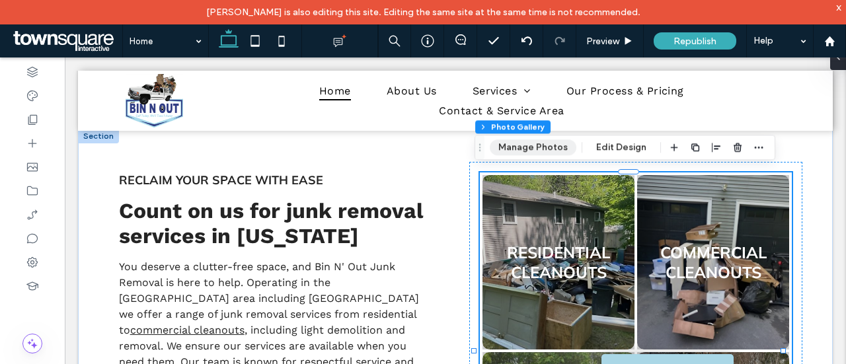
click at [530, 145] on button "Manage Photos" at bounding box center [533, 147] width 87 height 16
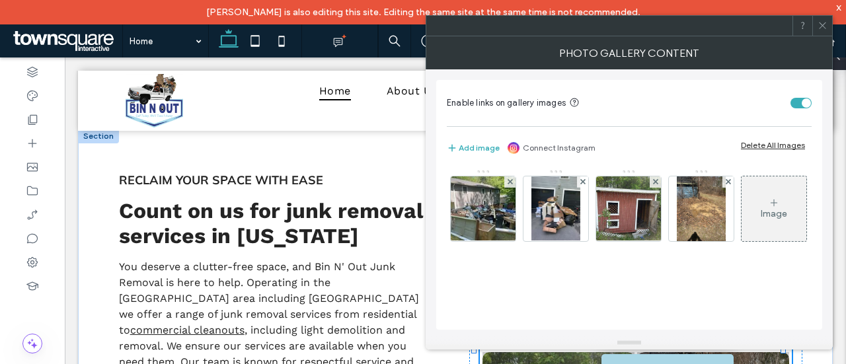
click at [822, 29] on icon at bounding box center [823, 25] width 10 height 10
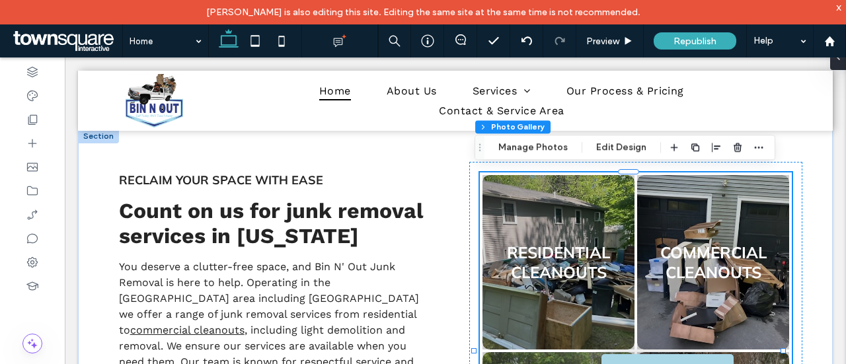
click at [720, 237] on link at bounding box center [713, 262] width 161 height 185
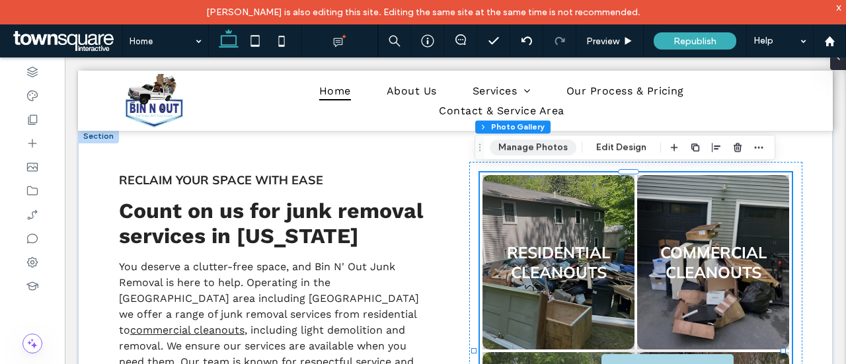
click at [537, 145] on button "Manage Photos" at bounding box center [533, 147] width 87 height 16
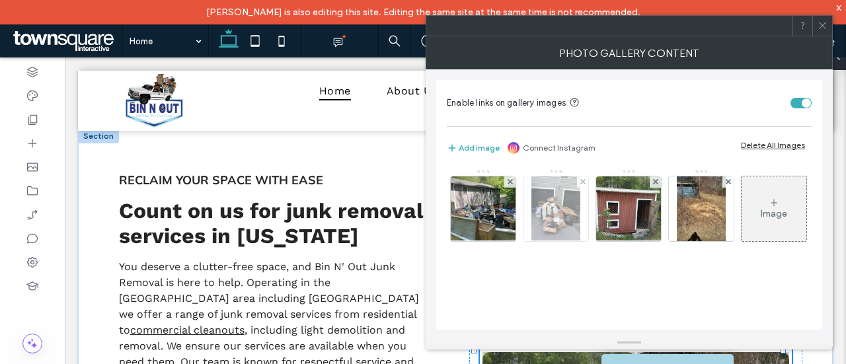
click at [554, 214] on img at bounding box center [556, 209] width 49 height 65
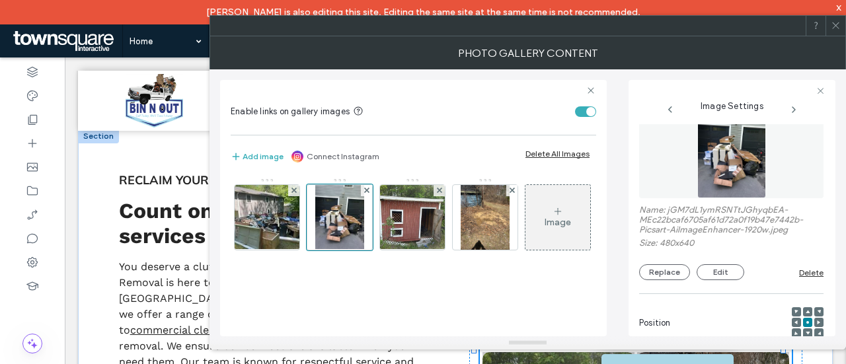
scroll to position [0, 0]
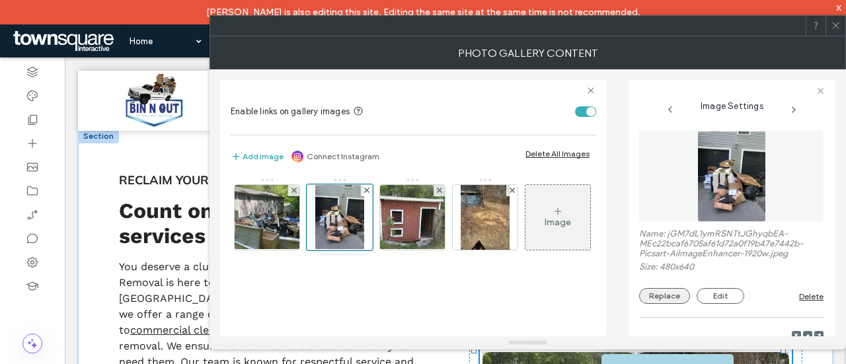
click at [674, 293] on button "Replace" at bounding box center [664, 296] width 51 height 16
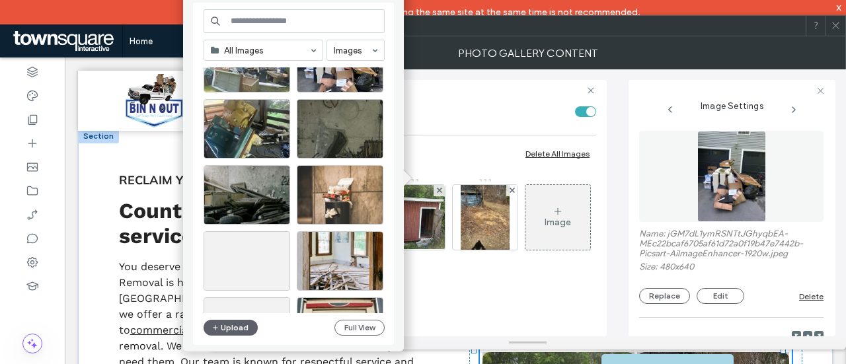
scroll to position [1240, 0]
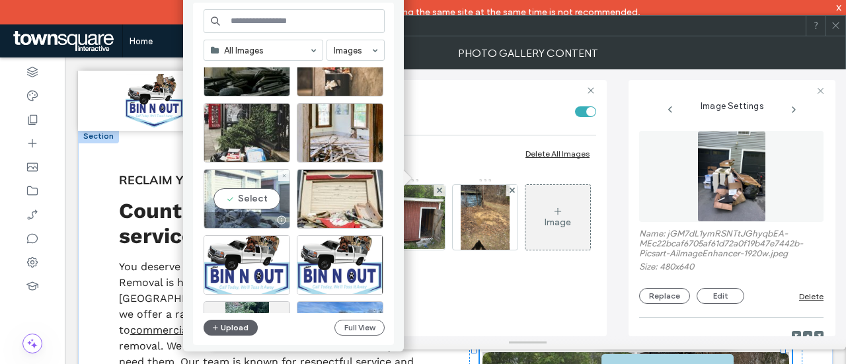
click at [251, 194] on div "Select" at bounding box center [247, 198] width 87 height 59
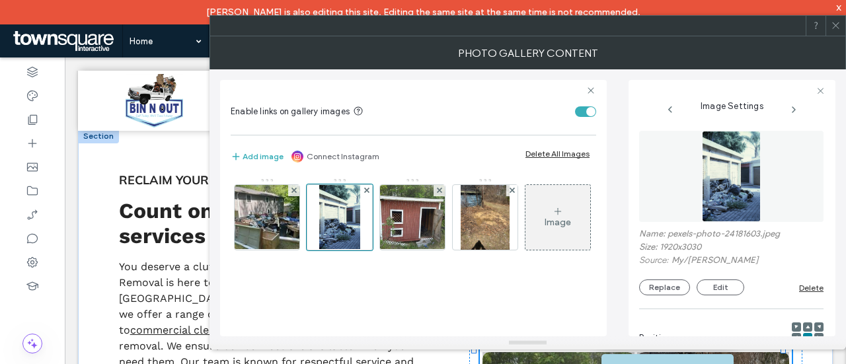
click at [734, 166] on img at bounding box center [731, 176] width 58 height 91
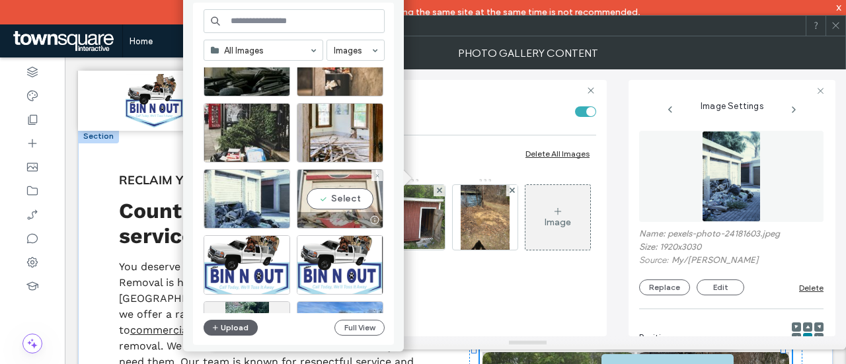
click at [337, 194] on div "Select" at bounding box center [340, 198] width 87 height 59
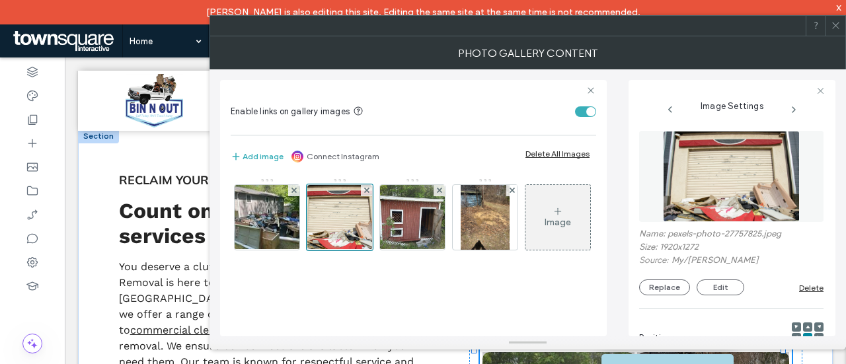
click at [835, 27] on icon at bounding box center [836, 25] width 10 height 10
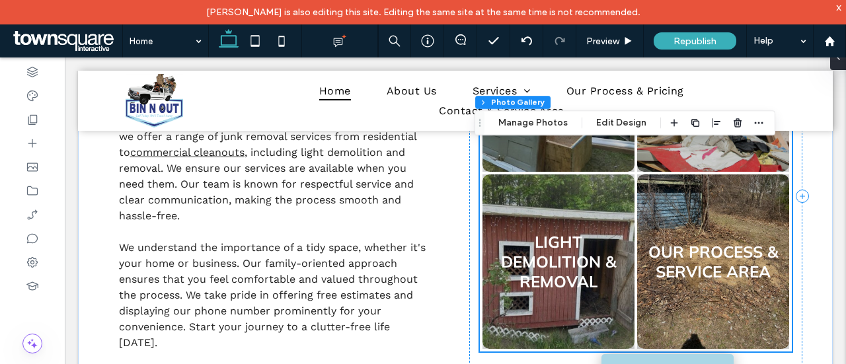
scroll to position [714, 0]
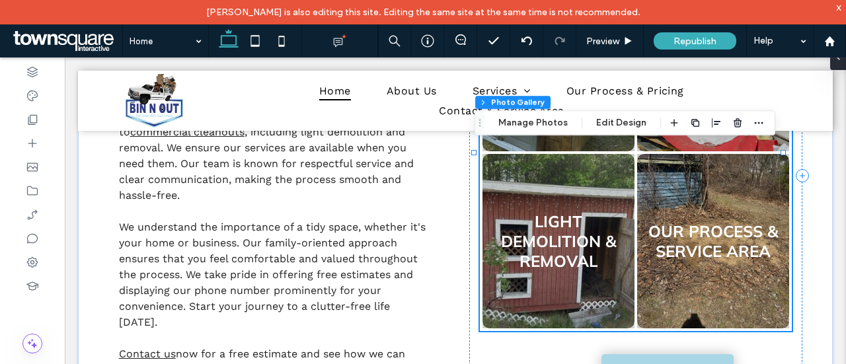
click at [549, 222] on link at bounding box center [558, 241] width 161 height 185
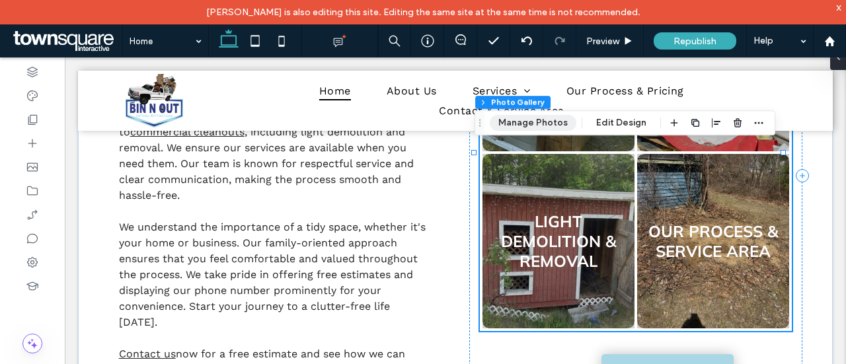
click at [530, 120] on button "Manage Photos" at bounding box center [533, 123] width 87 height 16
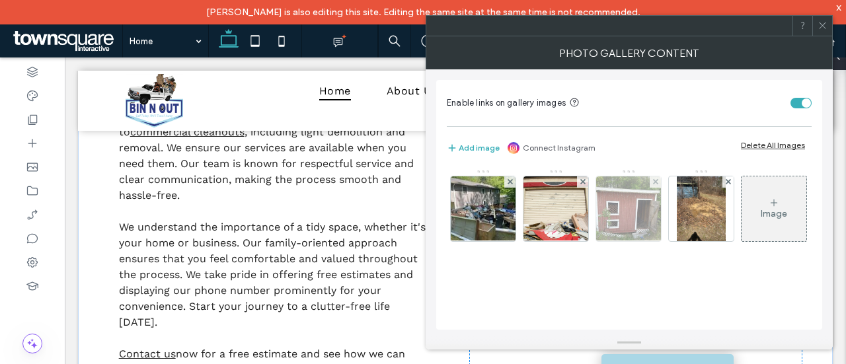
click at [638, 218] on img at bounding box center [628, 209] width 99 height 65
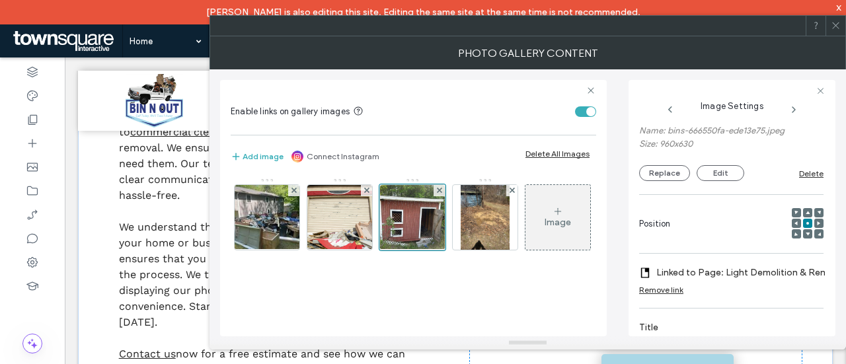
scroll to position [6, 0]
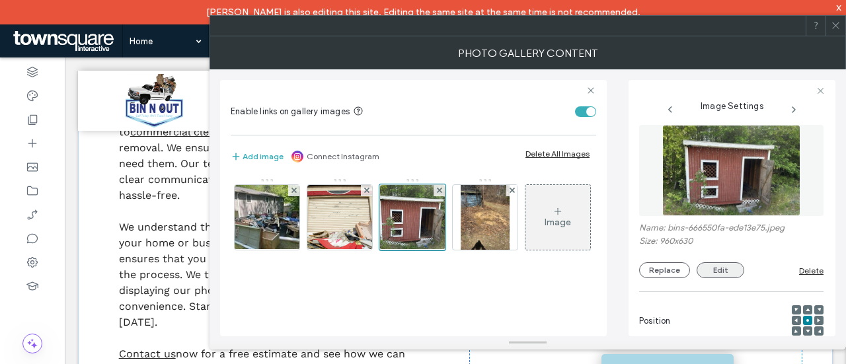
click at [705, 266] on button "Edit" at bounding box center [721, 270] width 48 height 16
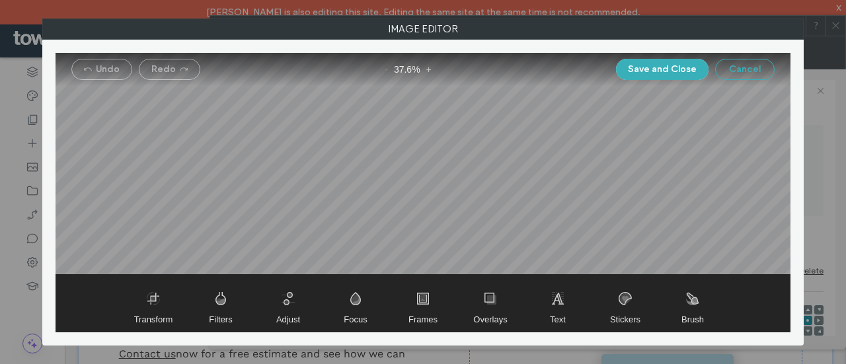
click at [742, 59] on button "Cancel" at bounding box center [744, 69] width 59 height 21
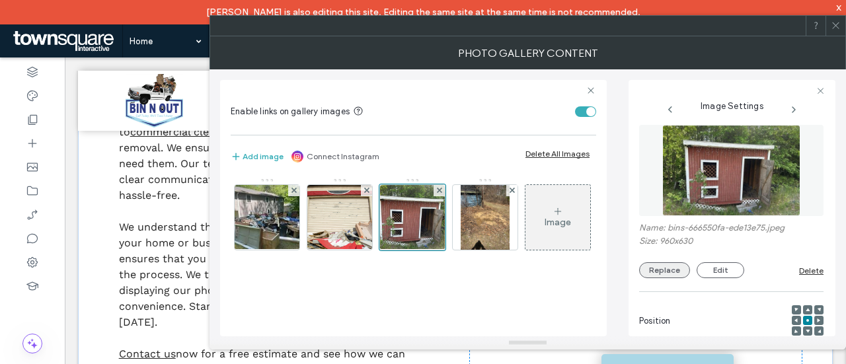
click at [674, 274] on button "Replace" at bounding box center [664, 270] width 51 height 16
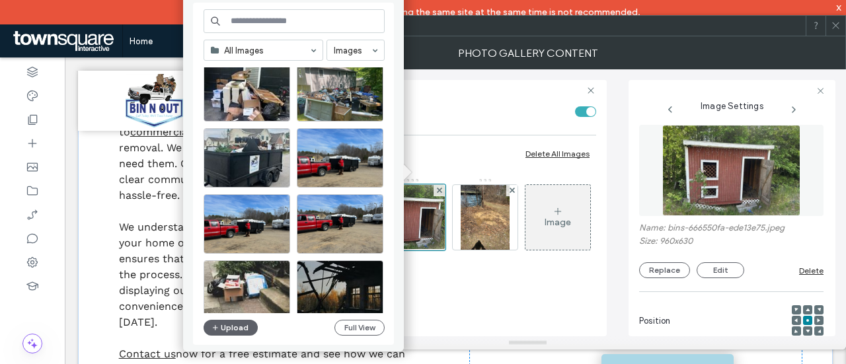
scroll to position [567, 0]
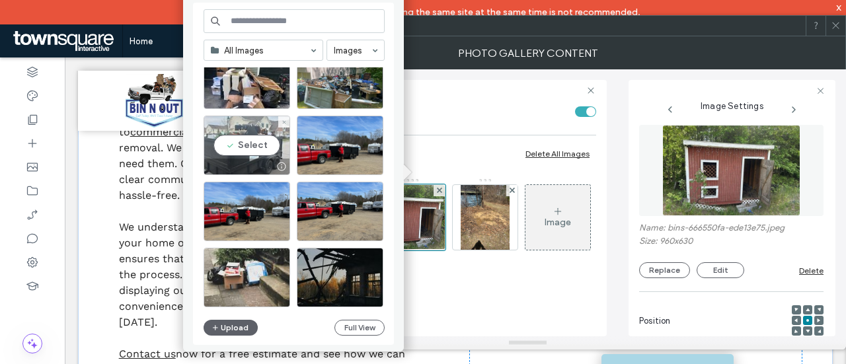
click at [251, 147] on div "Select" at bounding box center [247, 145] width 87 height 59
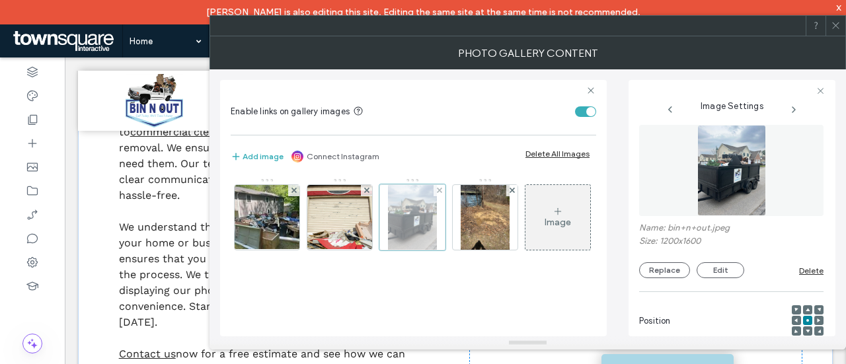
click at [418, 225] on div at bounding box center [412, 217] width 66 height 66
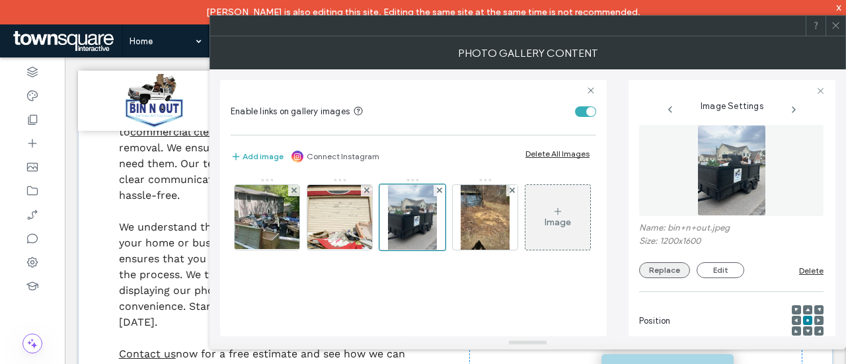
click at [686, 269] on button "Replace" at bounding box center [664, 270] width 51 height 16
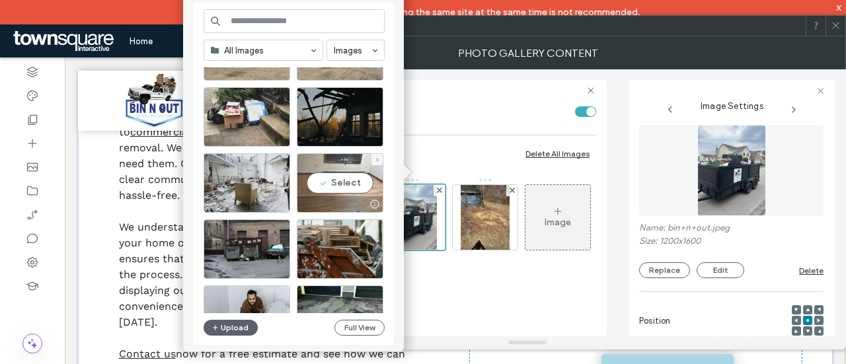
scroll to position [926, 0]
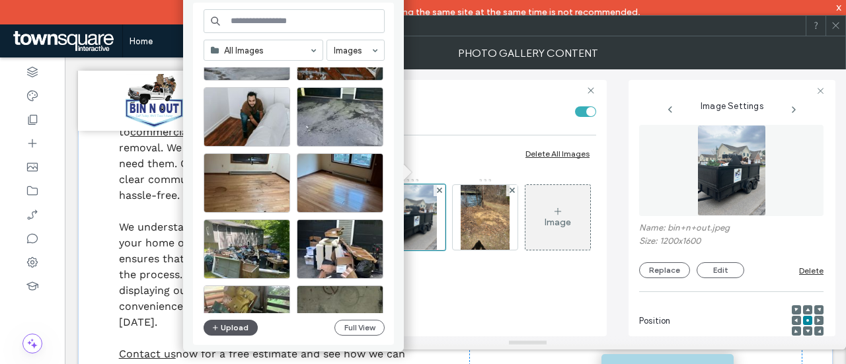
click at [247, 331] on button "Upload" at bounding box center [231, 328] width 54 height 16
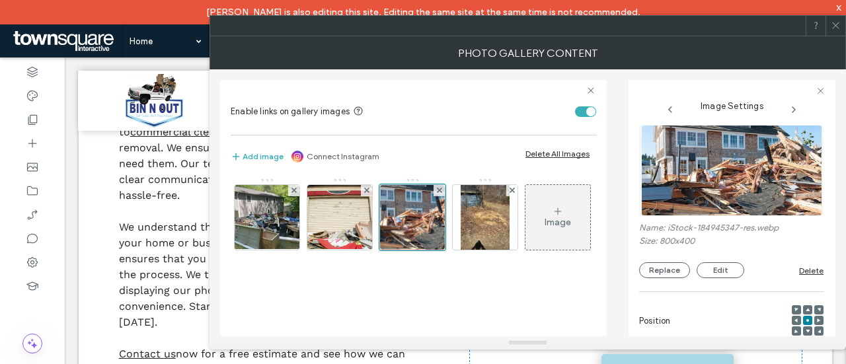
click at [837, 28] on icon at bounding box center [836, 25] width 10 height 10
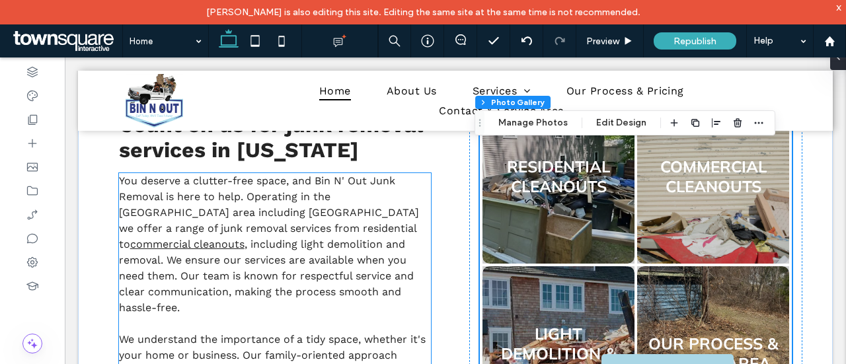
scroll to position [582, 0]
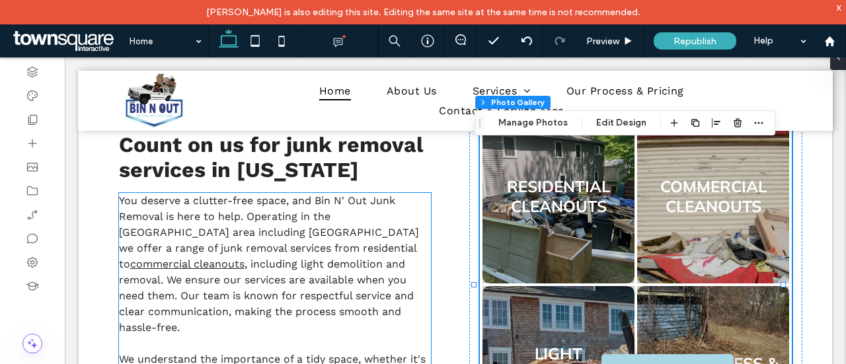
click at [360, 223] on p "You deserve a clutter-free space, and Bin N' Out Junk Removal is here to help. …" at bounding box center [275, 264] width 312 height 143
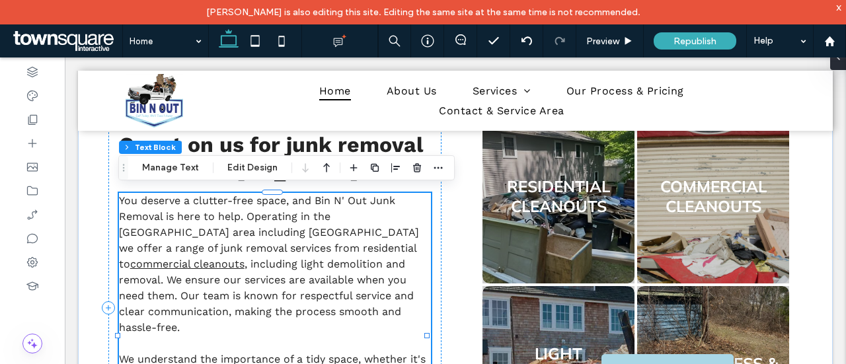
click at [335, 223] on span "You deserve a clutter-free space, and Bin N' Out Junk Removal is here to help. …" at bounding box center [269, 232] width 300 height 76
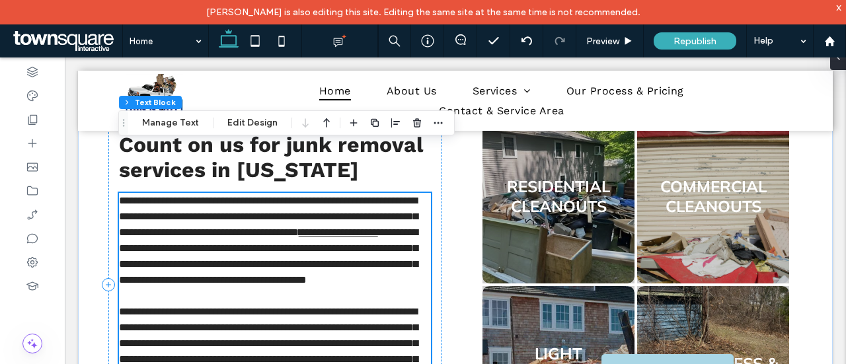
type input "*********"
type input "**"
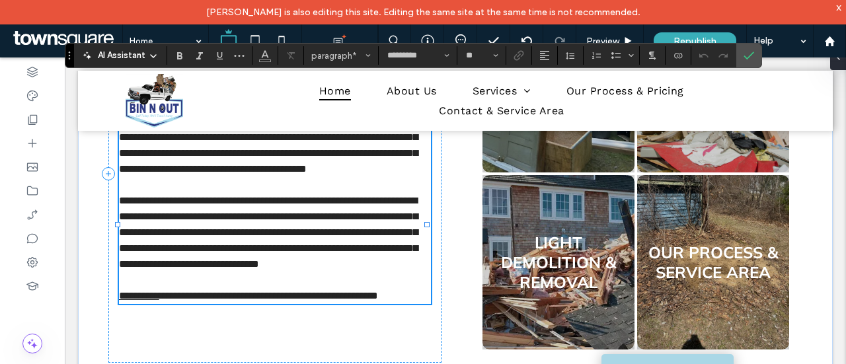
click at [342, 177] on p "**********" at bounding box center [275, 129] width 312 height 95
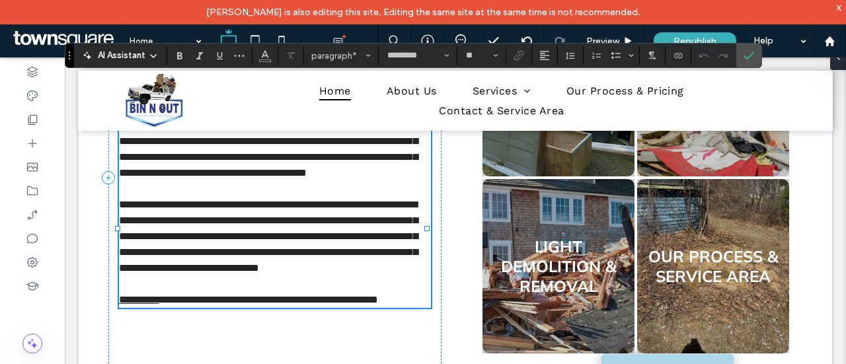
scroll to position [561, 0]
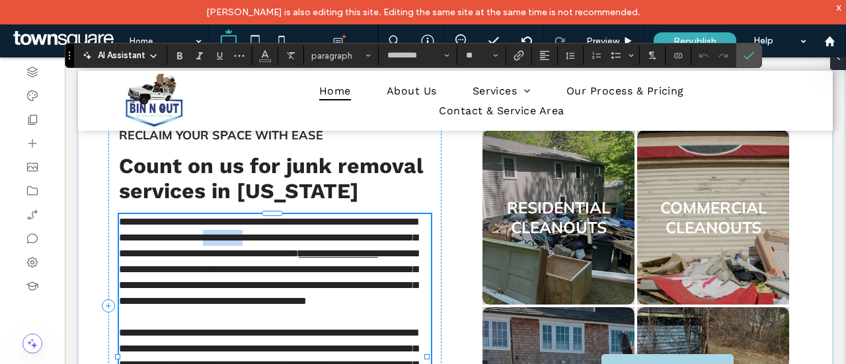
drag, startPoint x: 333, startPoint y: 232, endPoint x: 395, endPoint y: 236, distance: 62.9
click at [395, 236] on span "**********" at bounding box center [268, 238] width 299 height 42
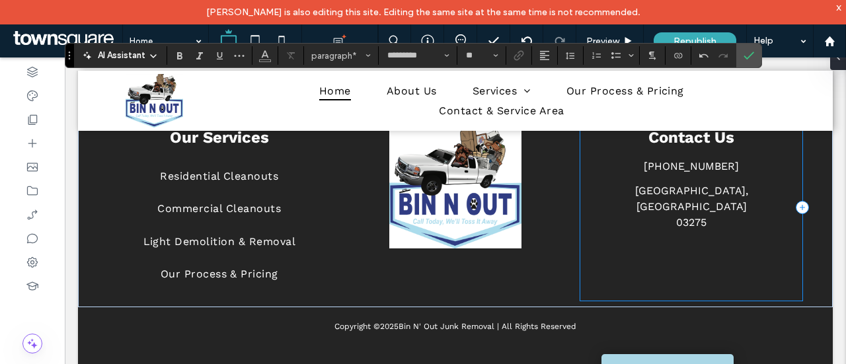
scroll to position [2358, 0]
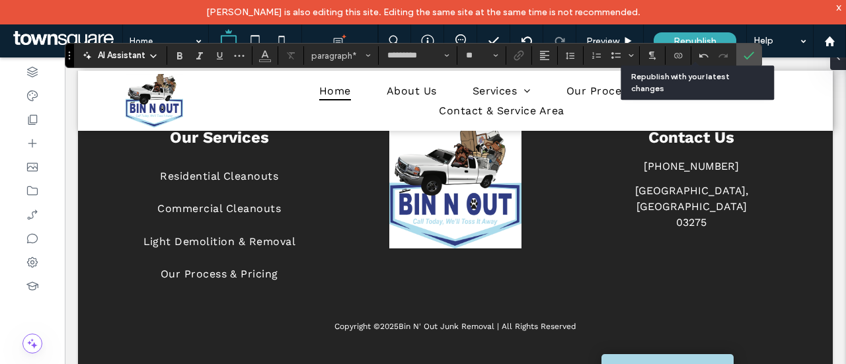
click at [725, 32] on div "Republish" at bounding box center [695, 40] width 83 height 17
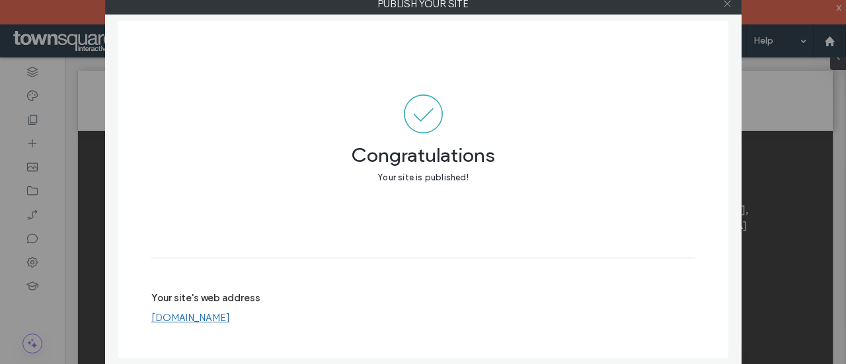
click at [723, 3] on icon at bounding box center [728, 4] width 10 height 10
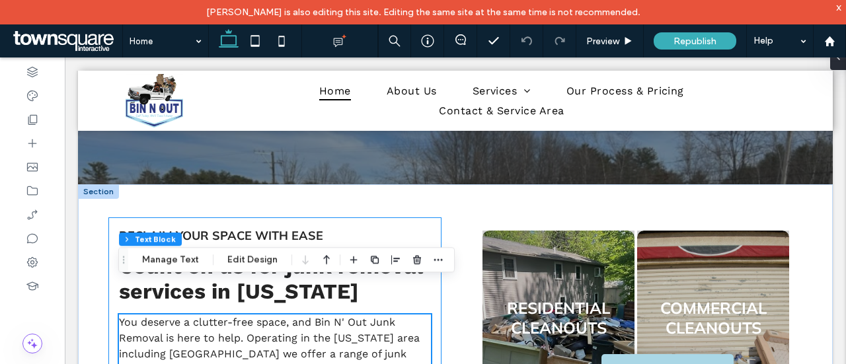
scroll to position [507, 0]
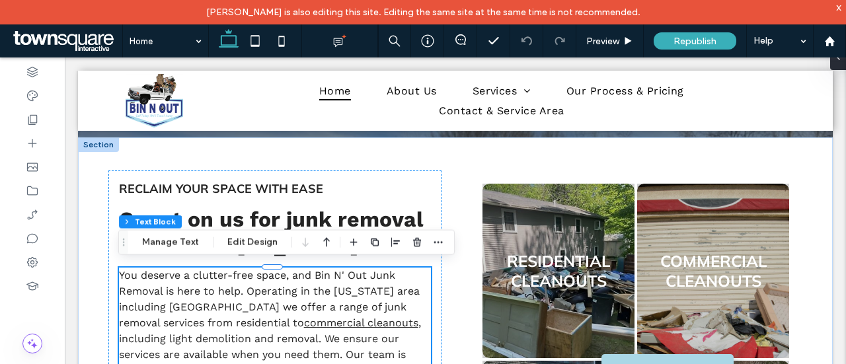
click at [332, 297] on p "You deserve a clutter-free space, and Bin N' Out Junk Removal is here to help. …" at bounding box center [275, 331] width 312 height 127
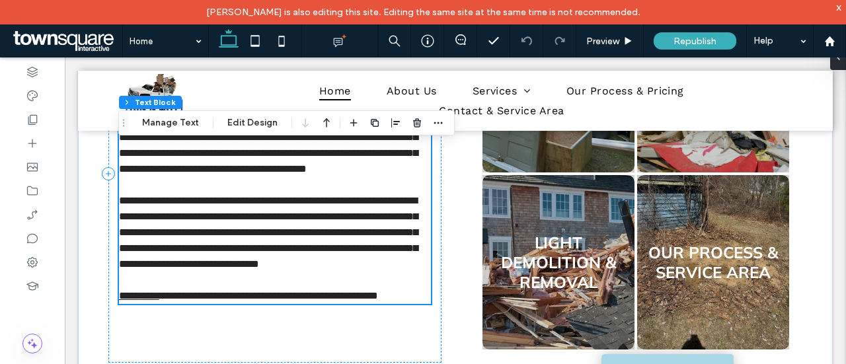
type input "*********"
type input "**"
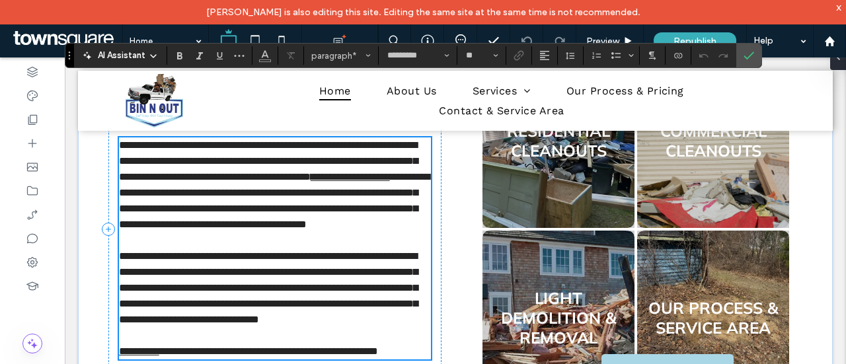
scroll to position [627, 0]
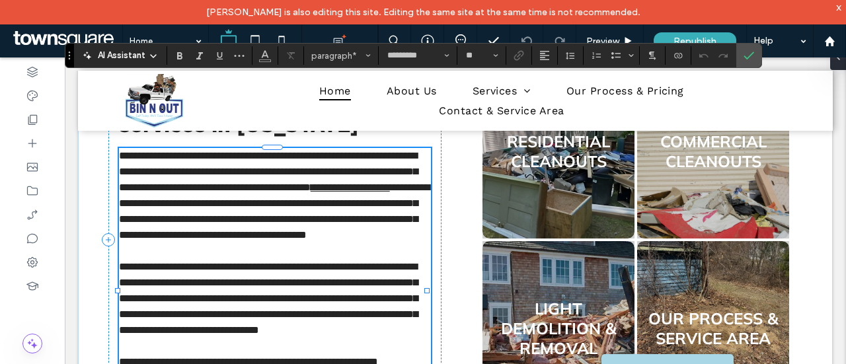
click at [315, 180] on span "**********" at bounding box center [268, 172] width 299 height 42
click at [321, 169] on span "**********" at bounding box center [268, 172] width 299 height 42
drag, startPoint x: 313, startPoint y: 170, endPoint x: 329, endPoint y: 169, distance: 15.3
click at [329, 169] on span "**********" at bounding box center [268, 172] width 299 height 42
drag, startPoint x: 401, startPoint y: 171, endPoint x: 227, endPoint y: 186, distance: 174.5
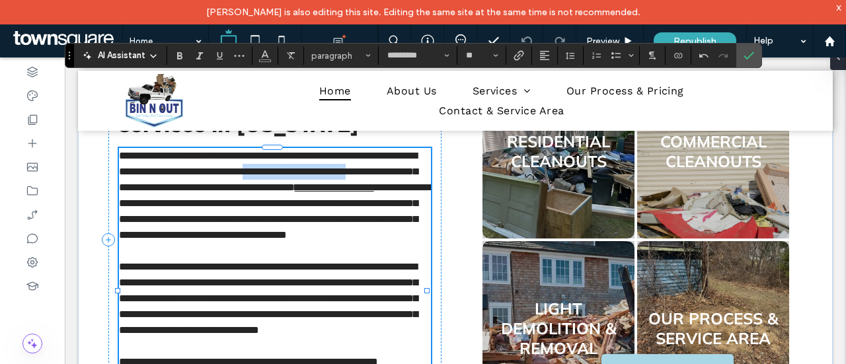
click at [227, 186] on span "**********" at bounding box center [268, 172] width 299 height 42
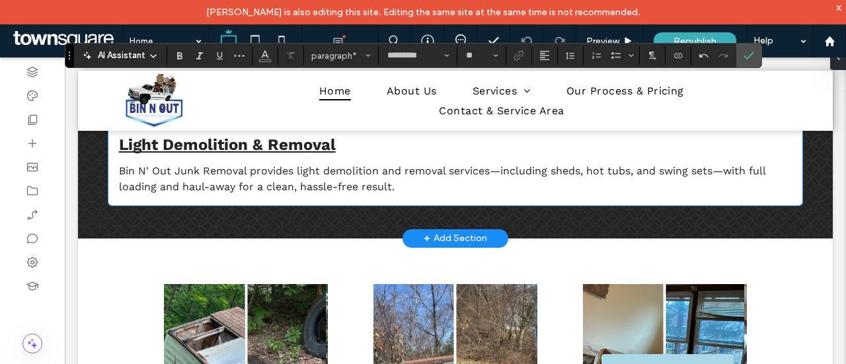
scroll to position [1684, 0]
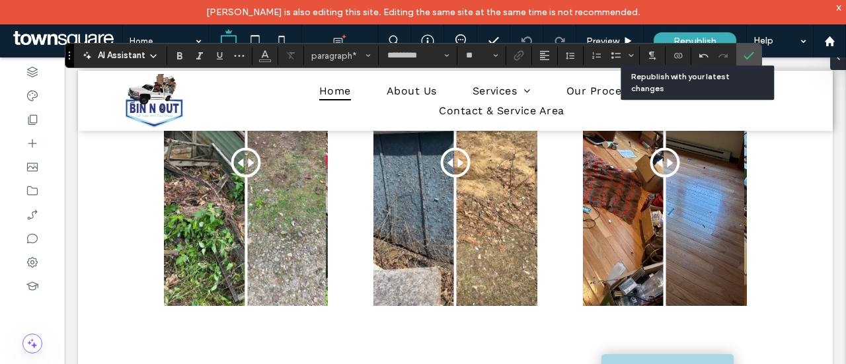
click at [676, 38] on span "Republish" at bounding box center [695, 41] width 43 height 11
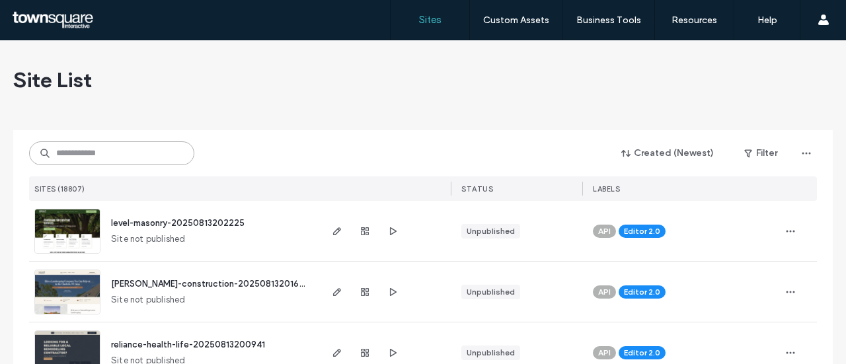
click at [126, 159] on input at bounding box center [111, 153] width 165 height 24
paste input "**********"
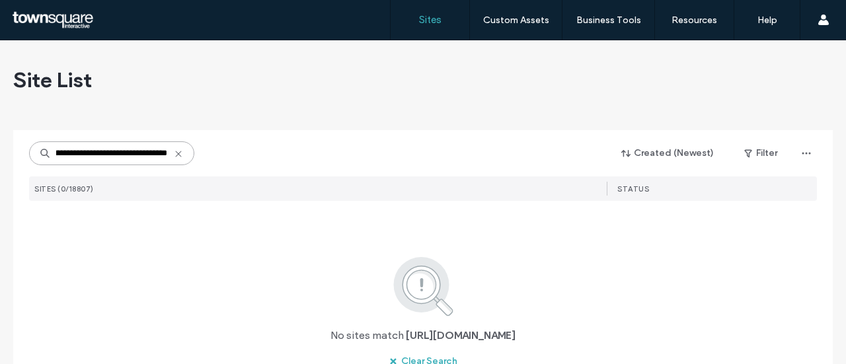
scroll to position [0, 59]
type input "**********"
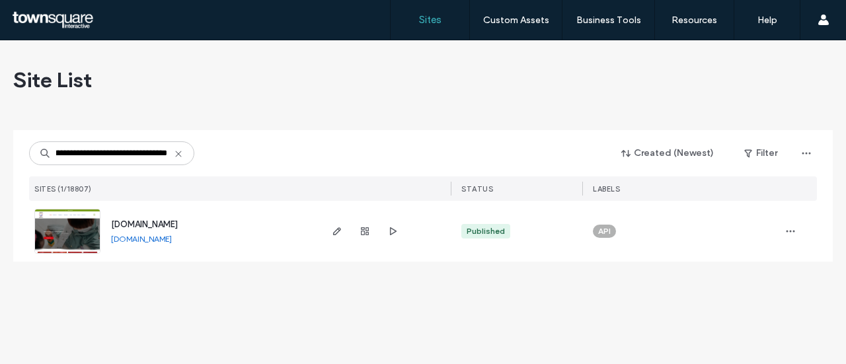
click at [175, 223] on span "[DOMAIN_NAME]" at bounding box center [144, 224] width 67 height 10
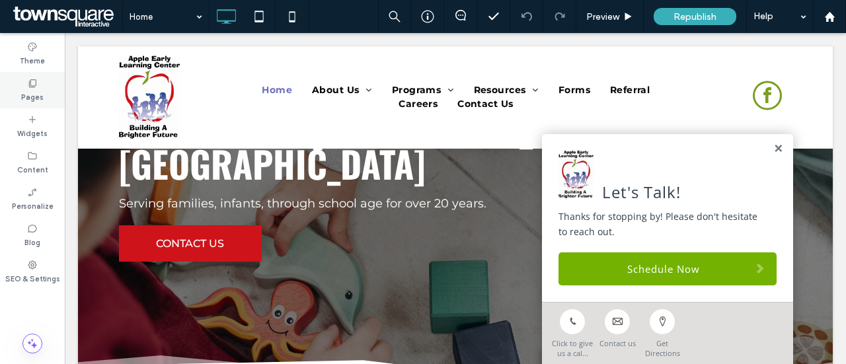
click at [17, 84] on div "Pages" at bounding box center [32, 90] width 65 height 36
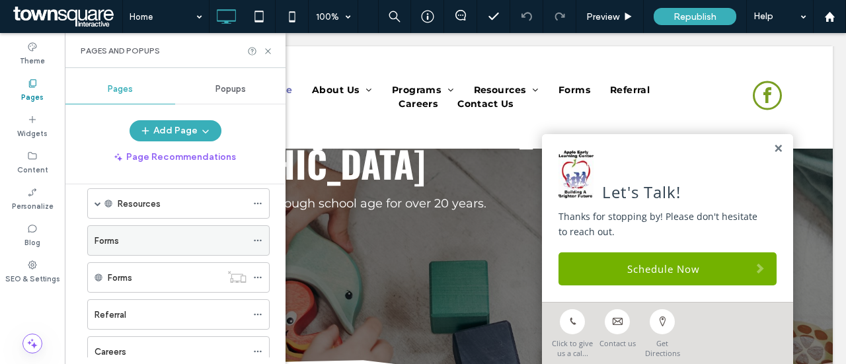
scroll to position [132, 0]
click at [144, 239] on div "Forms" at bounding box center [171, 238] width 152 height 14
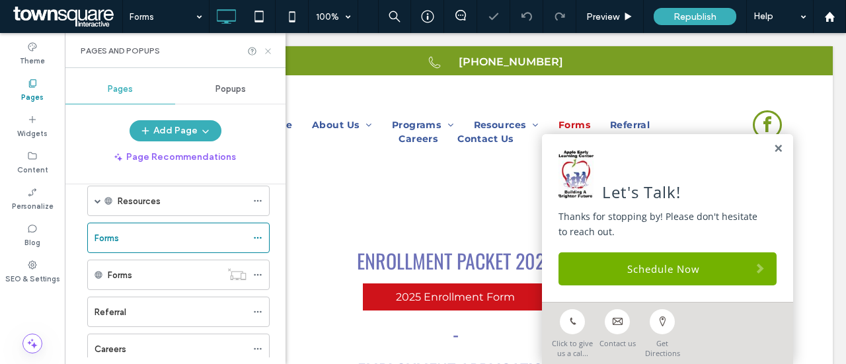
click at [268, 48] on icon at bounding box center [268, 51] width 10 height 10
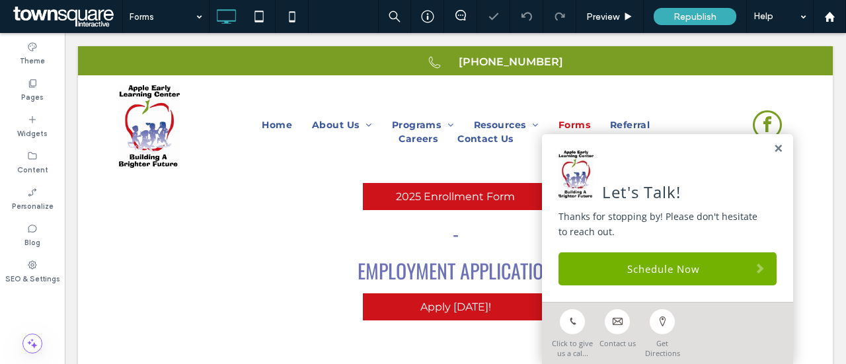
scroll to position [198, 0]
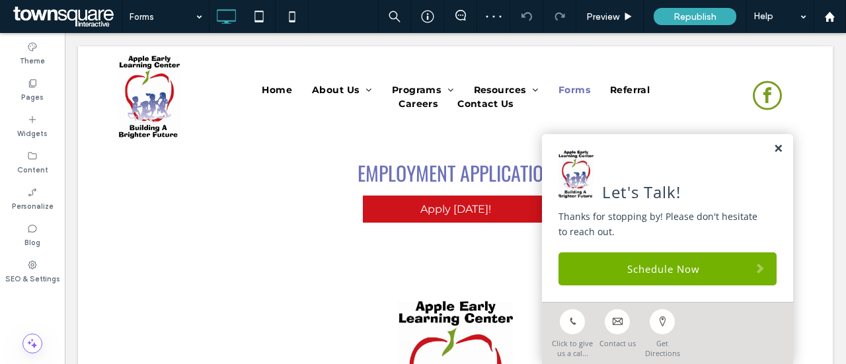
click at [773, 147] on link at bounding box center [778, 148] width 10 height 11
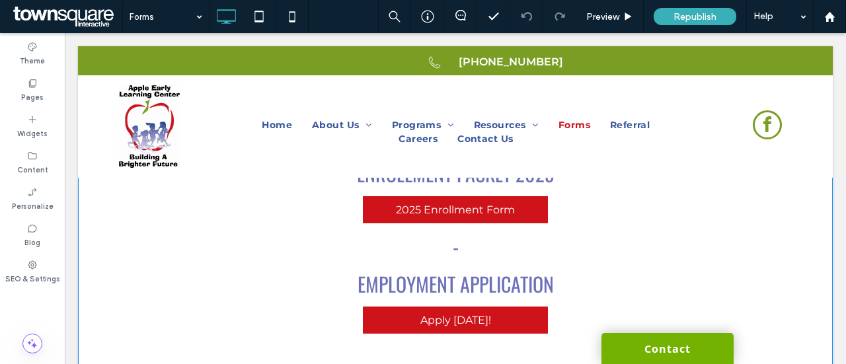
scroll to position [0, 0]
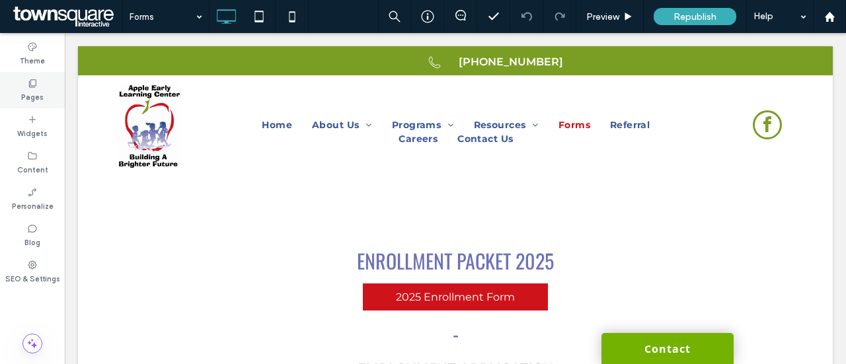
click at [33, 97] on label "Pages" at bounding box center [32, 96] width 22 height 15
